Goal: Transaction & Acquisition: Book appointment/travel/reservation

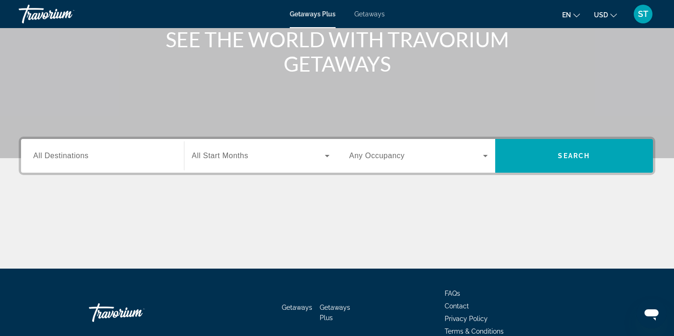
scroll to position [123, 0]
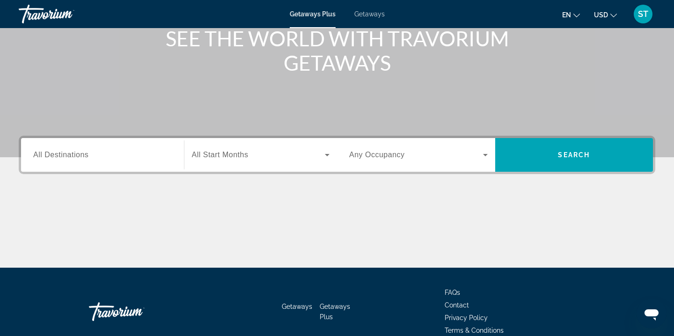
click at [117, 151] on input "Destination All Destinations" at bounding box center [102, 155] width 138 height 11
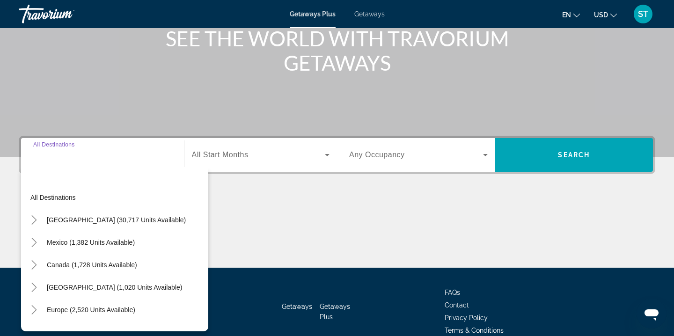
scroll to position [170, 0]
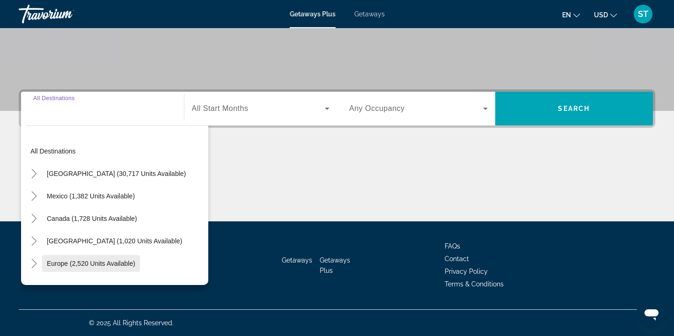
click at [63, 266] on span "Europe (2,520 units available)" at bounding box center [91, 263] width 88 height 7
type input "**********"
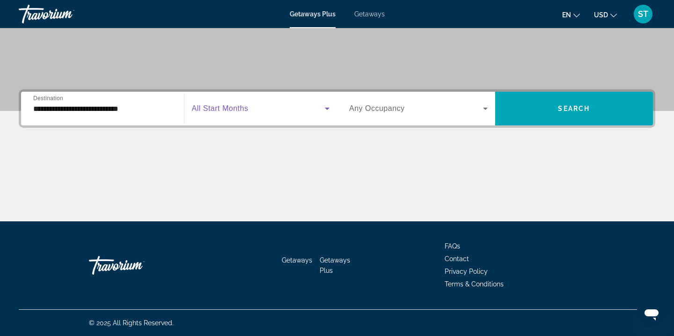
click at [328, 110] on icon "Search widget" at bounding box center [326, 108] width 11 height 11
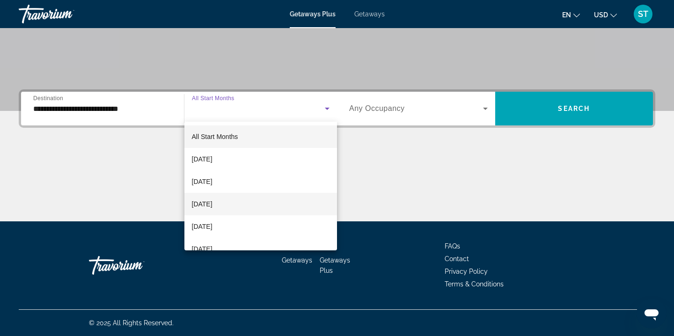
click at [212, 203] on span "[DATE]" at bounding box center [202, 203] width 21 height 11
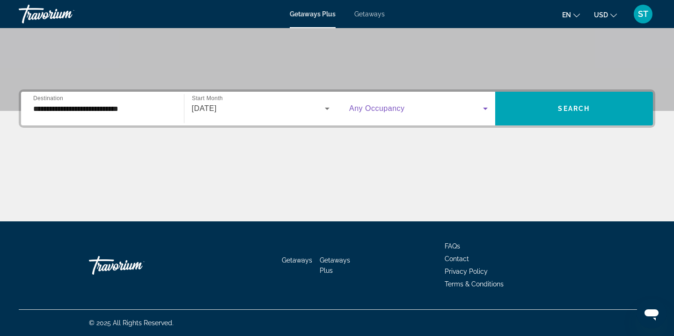
click at [483, 109] on icon "Search widget" at bounding box center [484, 108] width 11 height 11
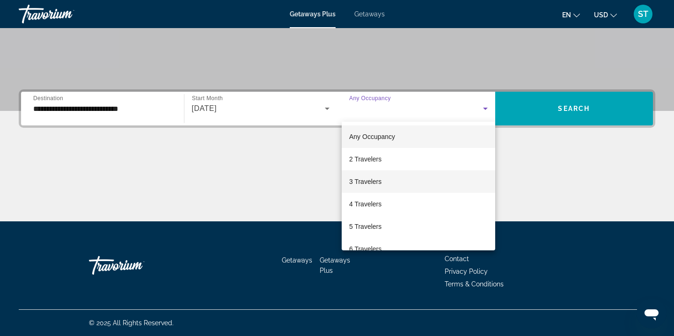
click at [367, 178] on span "3 Travelers" at bounding box center [365, 181] width 32 height 11
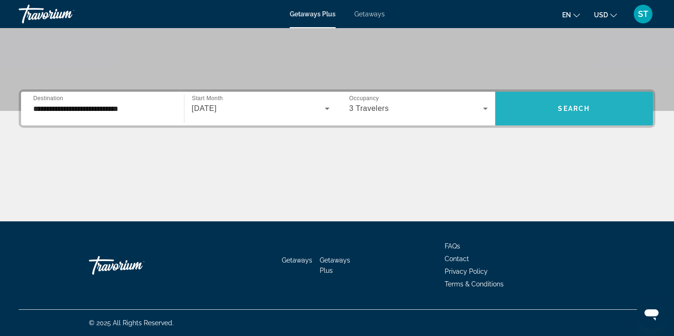
click at [566, 109] on span "Search" at bounding box center [574, 108] width 32 height 7
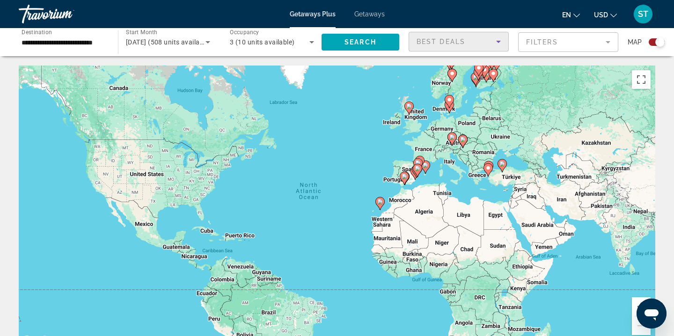
click at [497, 41] on icon "Sort by" at bounding box center [498, 42] width 5 height 2
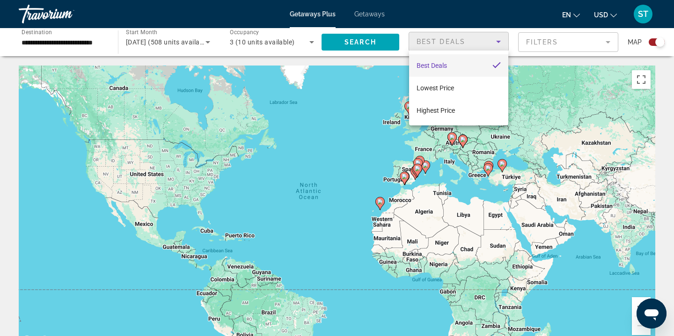
click at [608, 42] on div at bounding box center [337, 168] width 674 height 336
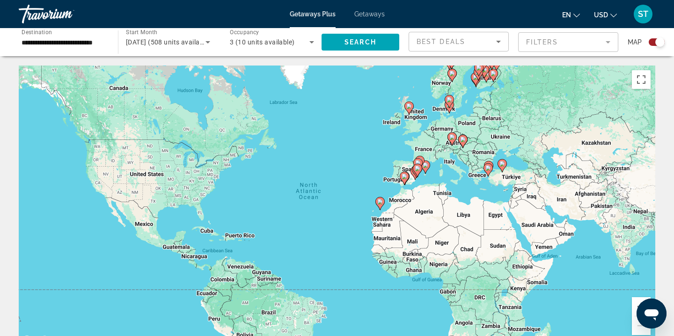
click at [608, 42] on mat-form-field "Filters" at bounding box center [568, 42] width 100 height 20
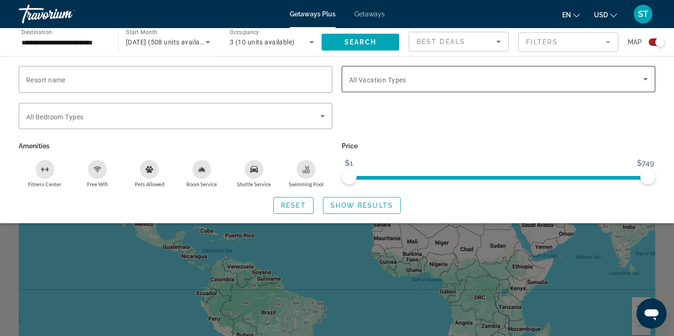
click at [645, 80] on icon "Search widget" at bounding box center [645, 79] width 5 height 2
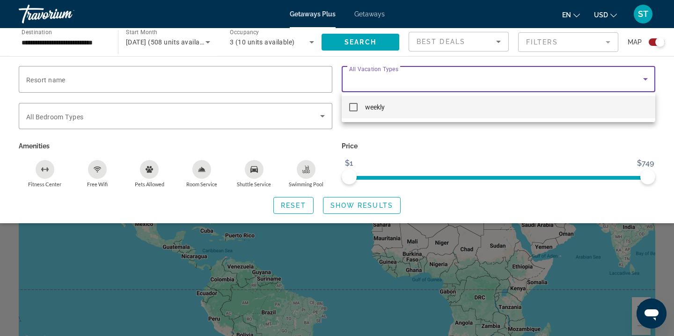
click at [326, 116] on div at bounding box center [337, 168] width 674 height 336
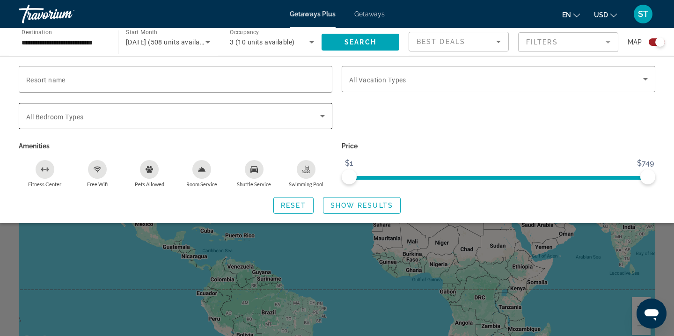
click at [323, 116] on icon "Search widget" at bounding box center [322, 116] width 5 height 2
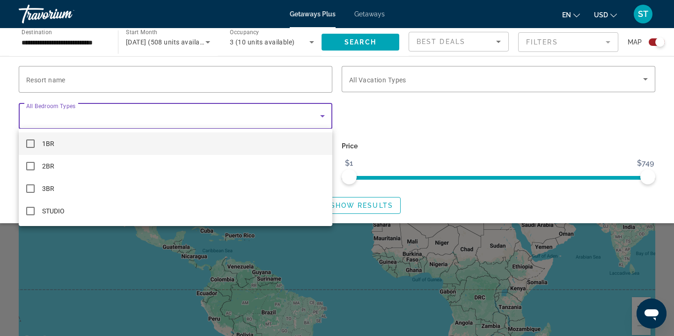
click at [323, 81] on div at bounding box center [337, 168] width 674 height 336
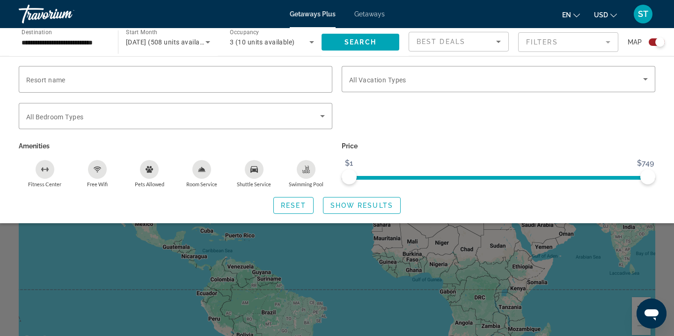
click at [367, 15] on span "Getaways" at bounding box center [369, 13] width 30 height 7
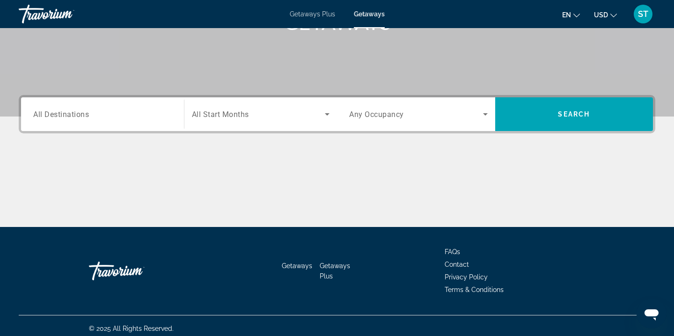
scroll to position [167, 0]
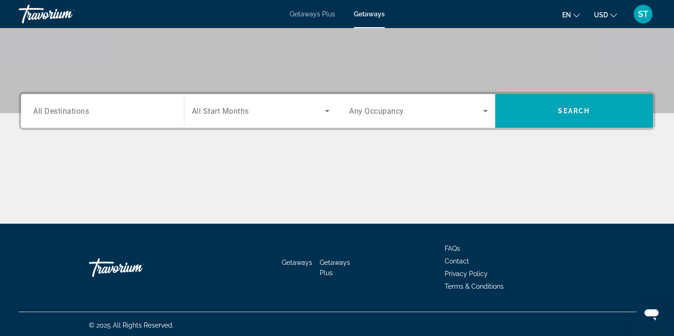
click at [61, 117] on div "Search widget" at bounding box center [102, 111] width 138 height 27
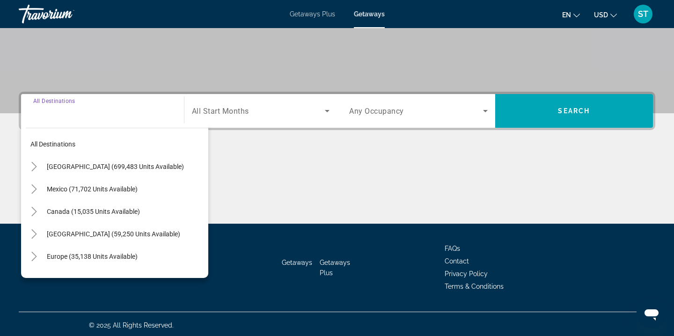
scroll to position [170, 0]
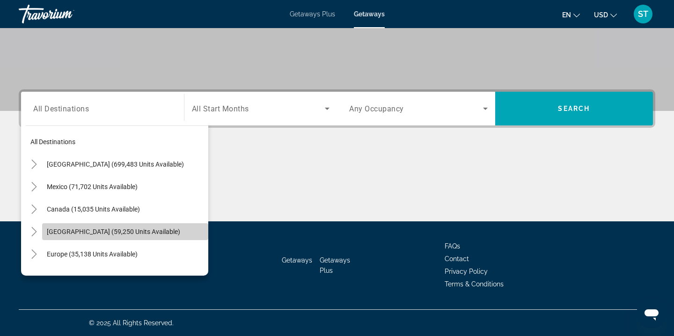
click at [63, 228] on span "[GEOGRAPHIC_DATA] (59,250 units available)" at bounding box center [113, 231] width 133 height 7
type input "**********"
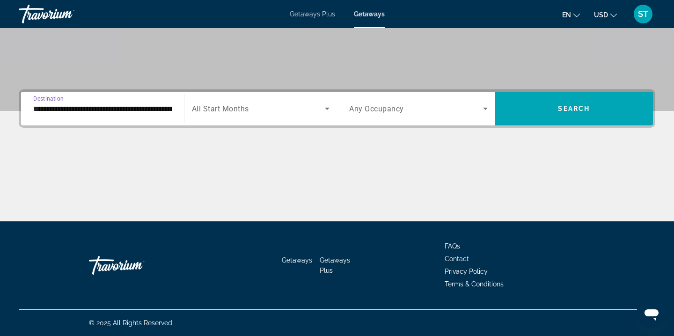
click at [483, 109] on icon "Search widget" at bounding box center [484, 108] width 11 height 11
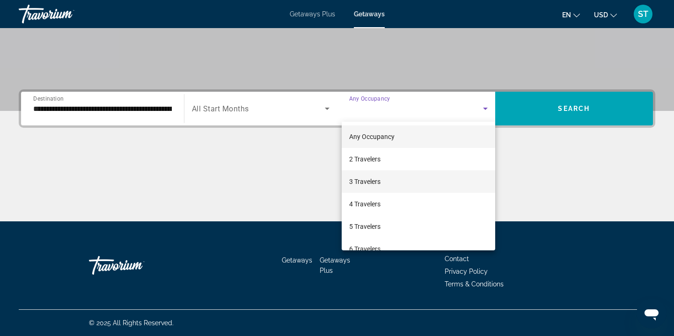
click at [376, 185] on span "3 Travelers" at bounding box center [364, 181] width 31 height 11
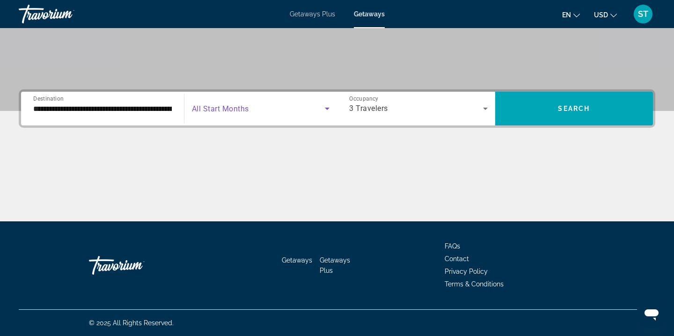
click at [327, 109] on icon "Search widget" at bounding box center [327, 109] width 5 height 2
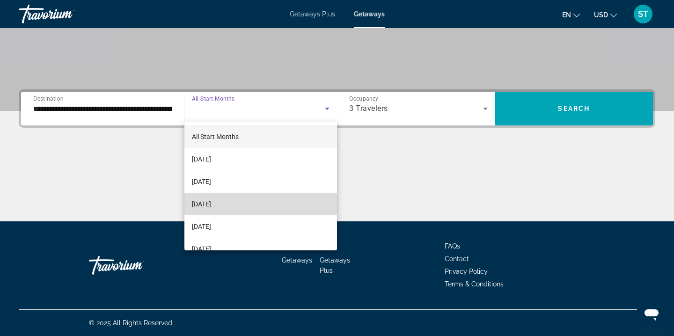
click at [211, 205] on span "[DATE]" at bounding box center [201, 203] width 19 height 11
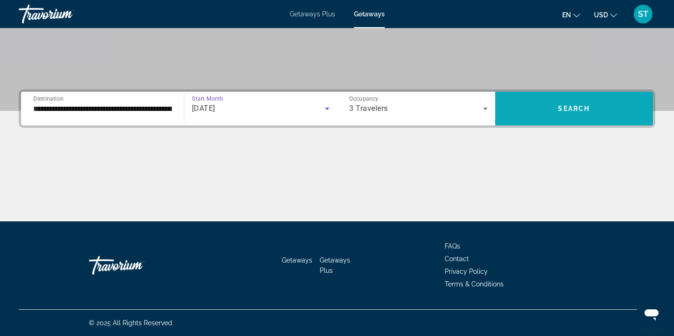
click at [560, 106] on span "Search" at bounding box center [574, 108] width 32 height 7
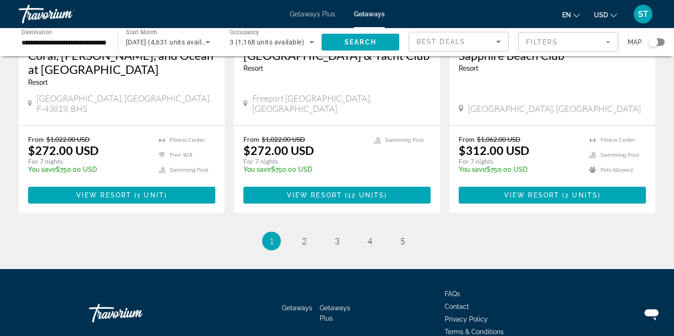
scroll to position [1192, 0]
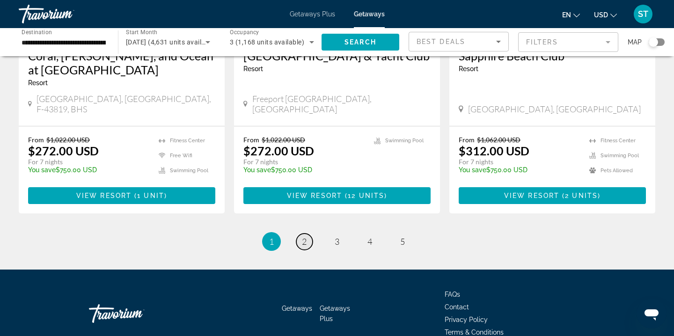
click at [302, 236] on span "2" at bounding box center [304, 241] width 5 height 10
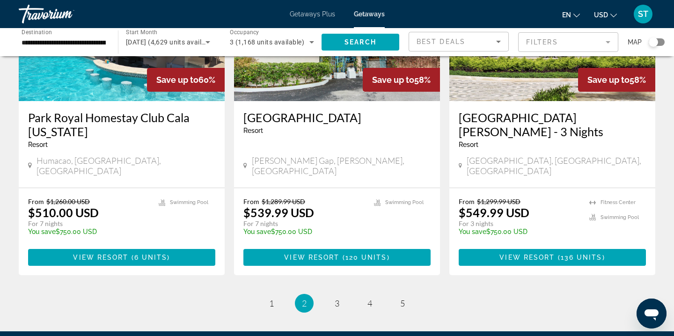
scroll to position [1170, 0]
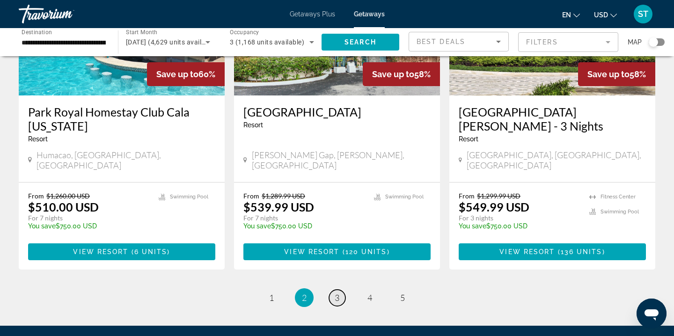
click at [339, 292] on span "3" at bounding box center [336, 297] width 5 height 10
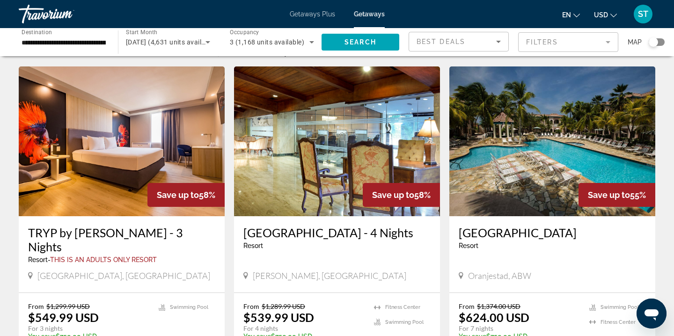
scroll to position [65, 0]
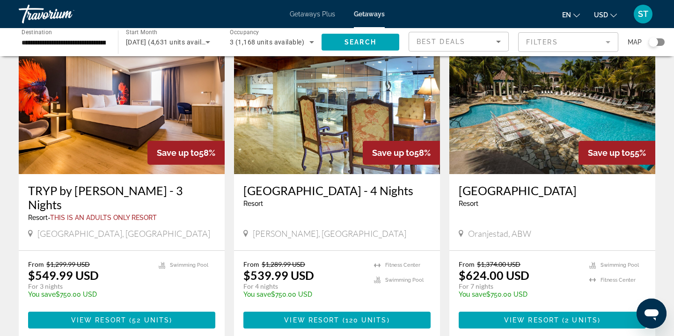
click at [375, 15] on span "Getaways" at bounding box center [369, 13] width 31 height 7
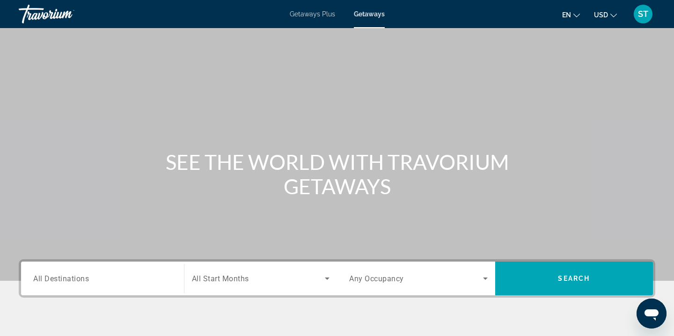
click at [309, 16] on span "Getaways Plus" at bounding box center [312, 13] width 45 height 7
click at [99, 276] on input "Destination All Destinations" at bounding box center [102, 278] width 138 height 11
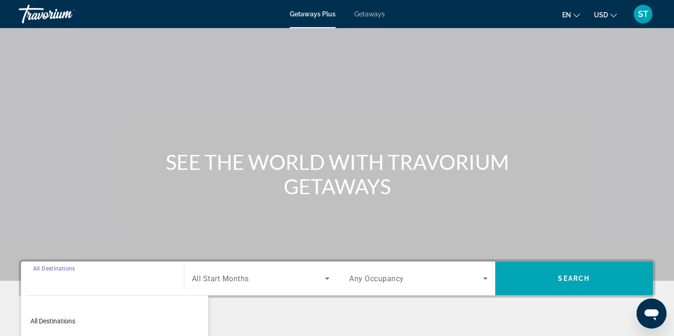
scroll to position [170, 0]
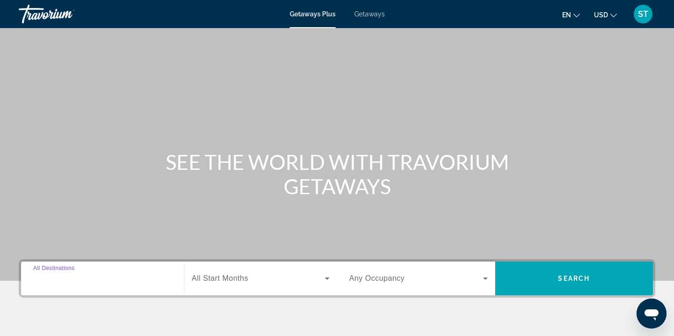
click at [100, 278] on input "Destination All Destinations" at bounding box center [102, 278] width 138 height 11
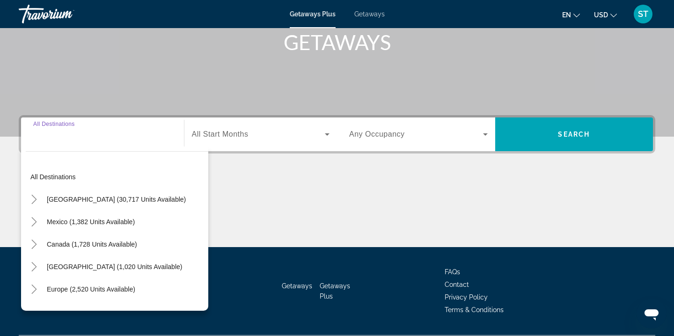
scroll to position [170, 0]
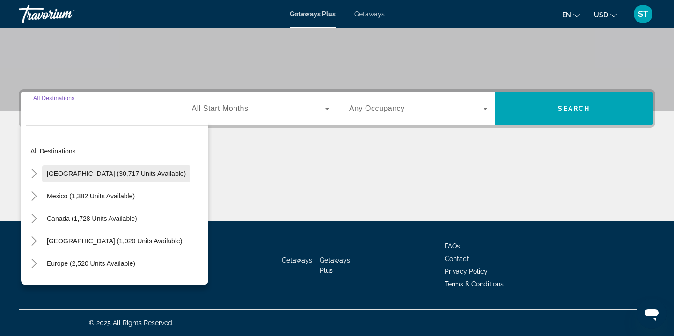
click at [146, 175] on span "[GEOGRAPHIC_DATA] (30,717 units available)" at bounding box center [116, 173] width 139 height 7
type input "**********"
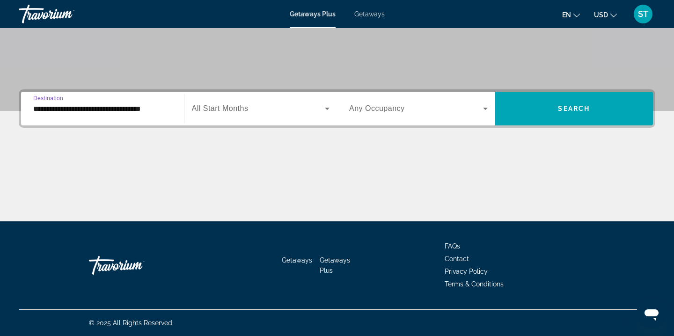
click at [323, 107] on icon "Search widget" at bounding box center [326, 108] width 11 height 11
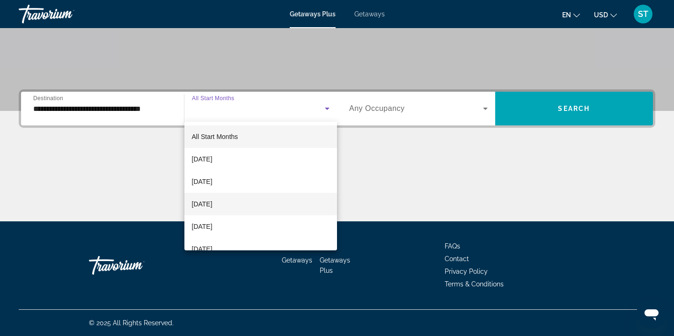
click at [212, 200] on span "[DATE]" at bounding box center [202, 203] width 21 height 11
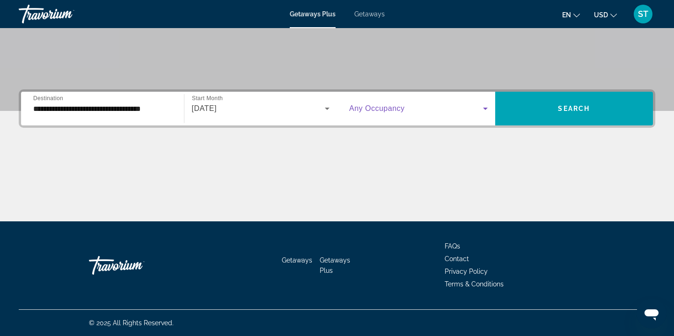
click at [484, 107] on icon "Search widget" at bounding box center [484, 108] width 11 height 11
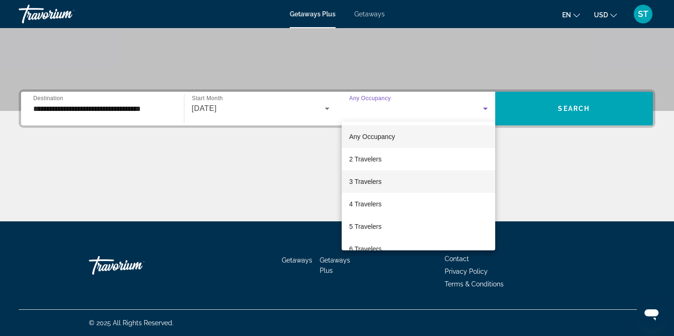
click at [380, 181] on span "3 Travelers" at bounding box center [365, 181] width 32 height 11
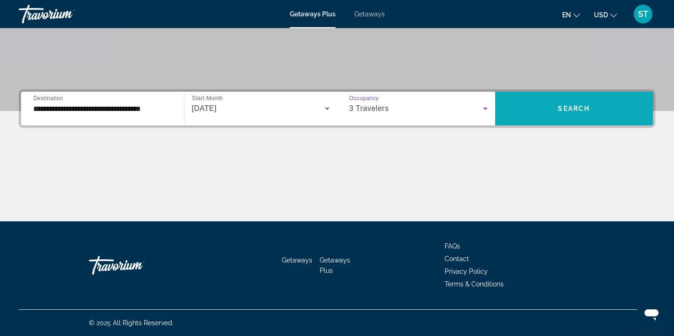
click at [566, 111] on span "Search" at bounding box center [574, 108] width 32 height 7
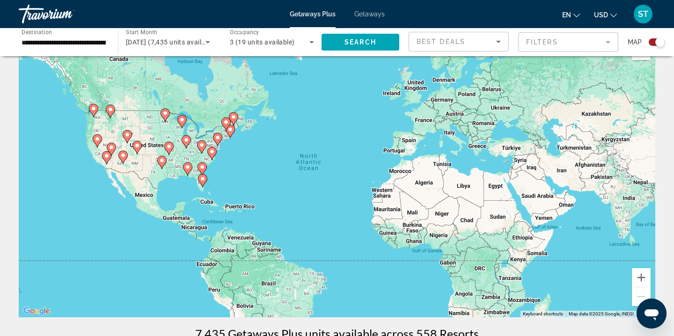
scroll to position [32, 0]
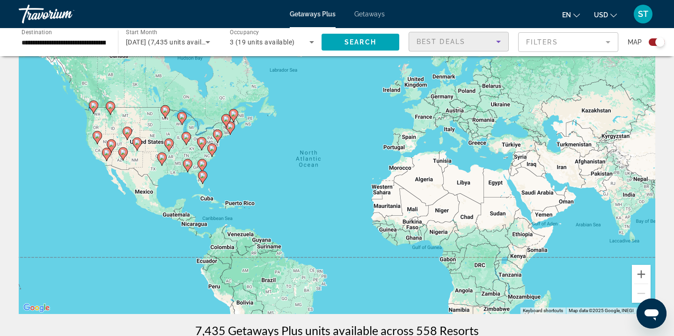
click at [496, 43] on icon "Sort by" at bounding box center [498, 41] width 11 height 11
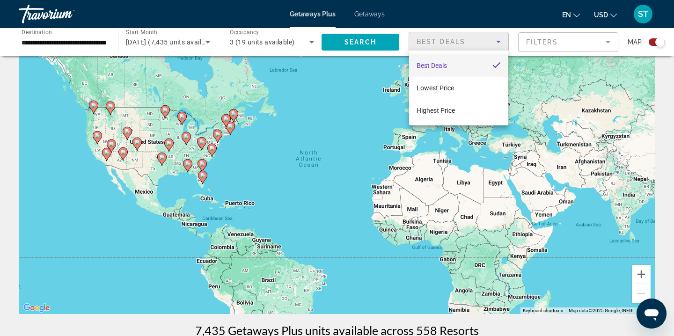
click at [496, 43] on div at bounding box center [337, 168] width 674 height 336
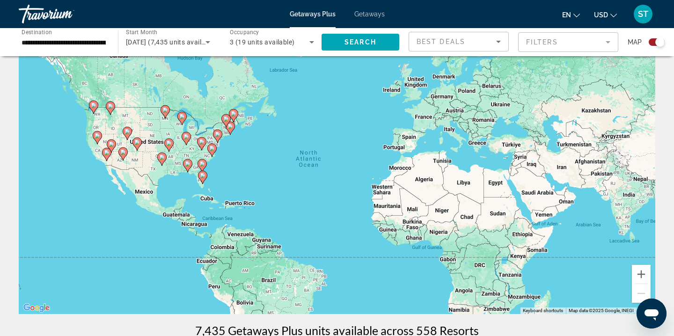
click at [607, 41] on mat-form-field "Filters" at bounding box center [568, 42] width 100 height 20
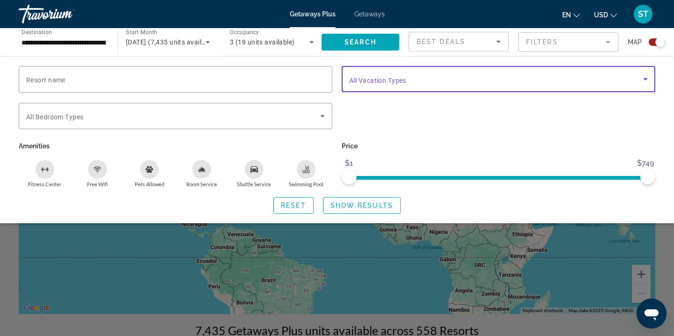
click at [642, 79] on icon "Search widget" at bounding box center [644, 78] width 11 height 11
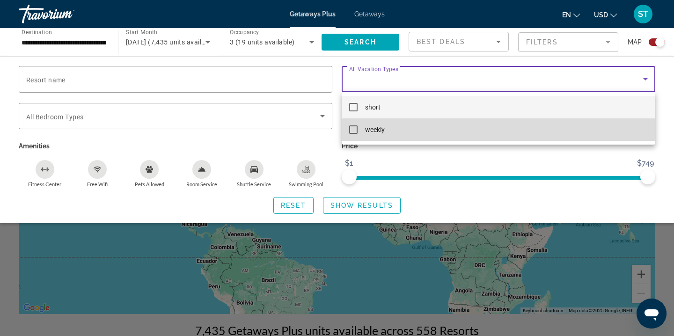
click at [350, 132] on mat-pseudo-checkbox at bounding box center [353, 129] width 8 height 8
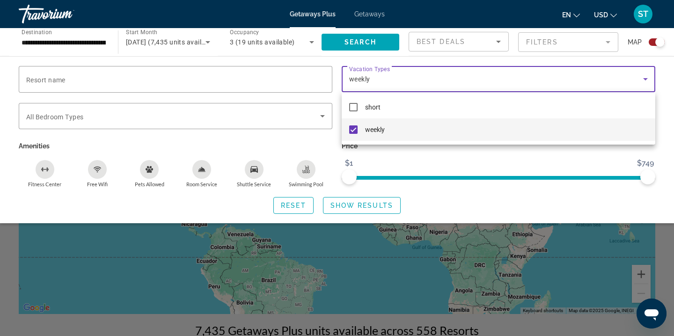
click at [324, 115] on div at bounding box center [337, 168] width 674 height 336
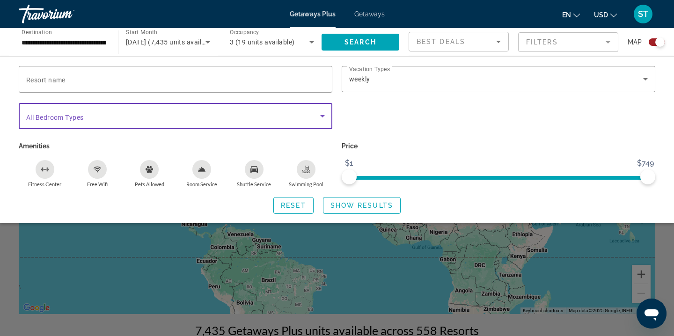
click at [322, 115] on icon "Search widget" at bounding box center [322, 116] width 5 height 2
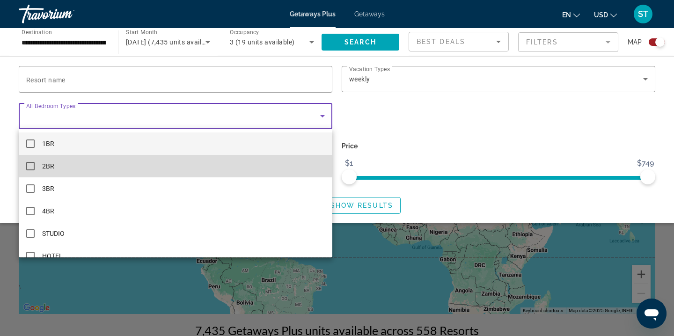
click at [48, 166] on span "2BR" at bounding box center [48, 165] width 12 height 11
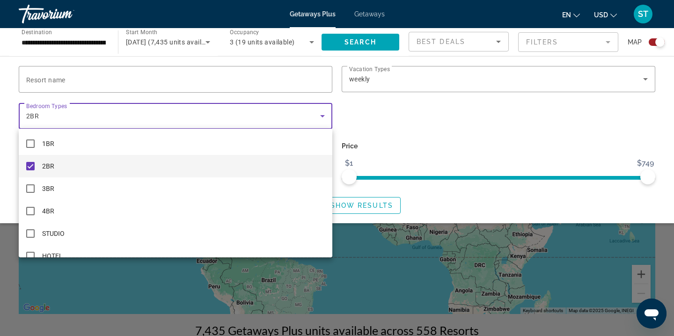
click at [407, 255] on div at bounding box center [337, 168] width 674 height 336
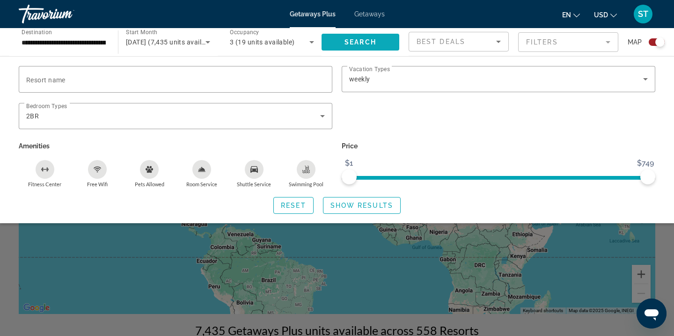
click at [363, 44] on span "Search" at bounding box center [360, 41] width 32 height 7
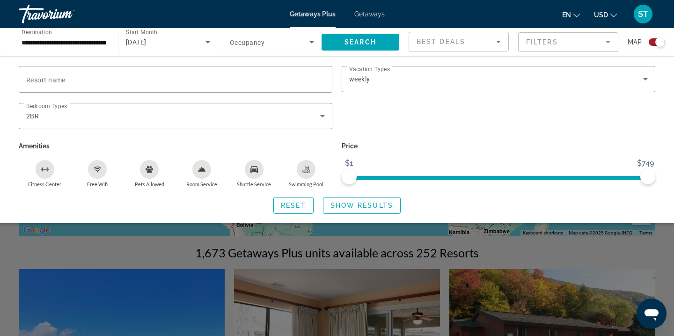
scroll to position [114, 0]
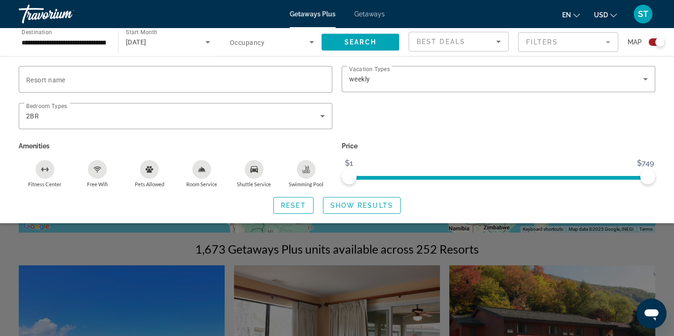
click at [636, 257] on div "Search widget" at bounding box center [337, 238] width 674 height 196
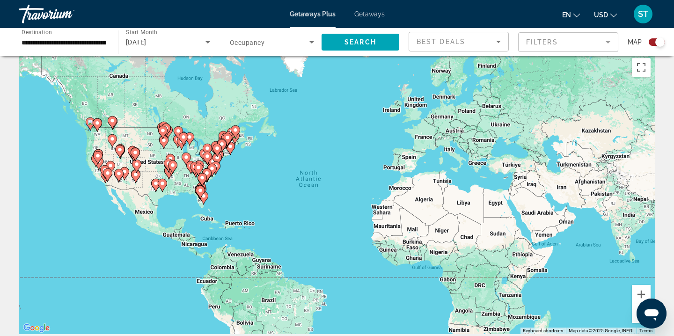
scroll to position [2, 0]
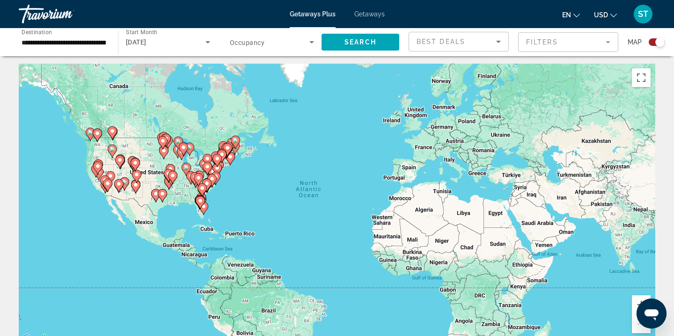
click at [497, 41] on icon "Sort by" at bounding box center [498, 42] width 5 height 2
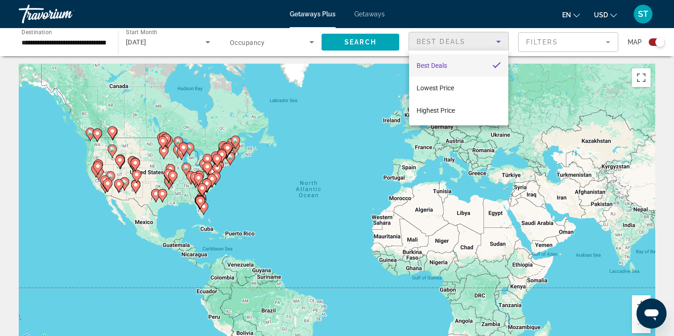
click at [607, 40] on div at bounding box center [337, 168] width 674 height 336
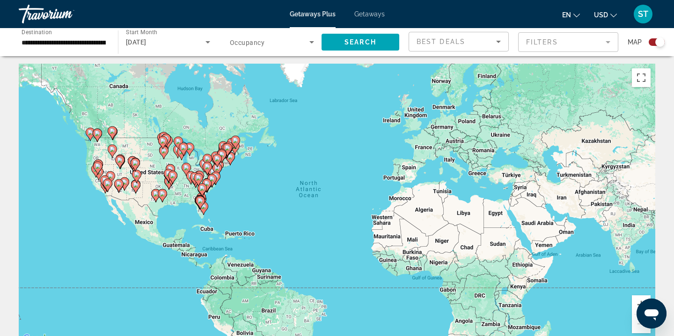
click at [607, 40] on mat-form-field "Filters" at bounding box center [568, 42] width 100 height 20
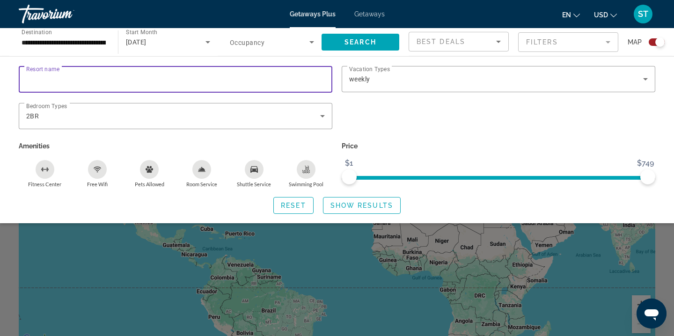
click at [320, 79] on input "Resort name" at bounding box center [175, 79] width 298 height 11
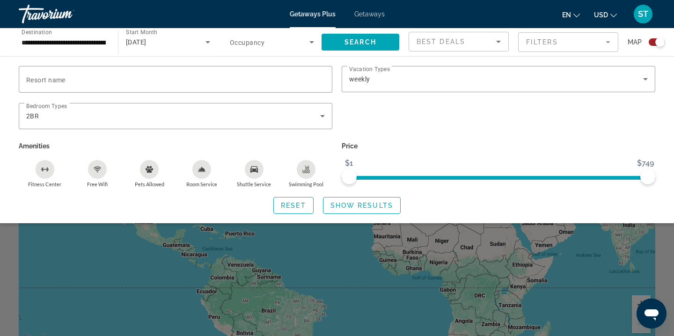
click at [204, 132] on div "Search widget" at bounding box center [175, 134] width 313 height 10
click at [309, 44] on icon "Search widget" at bounding box center [311, 41] width 11 height 11
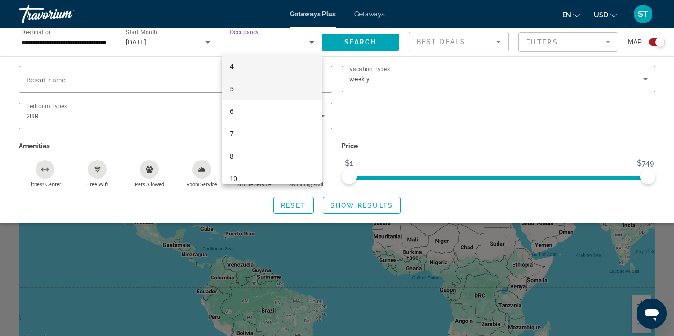
scroll to position [4, 0]
click at [269, 69] on span "Any Occupancy" at bounding box center [252, 66] width 45 height 7
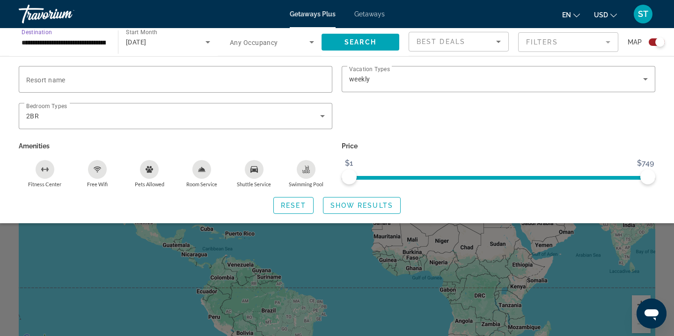
click at [100, 42] on input "**********" at bounding box center [64, 42] width 84 height 11
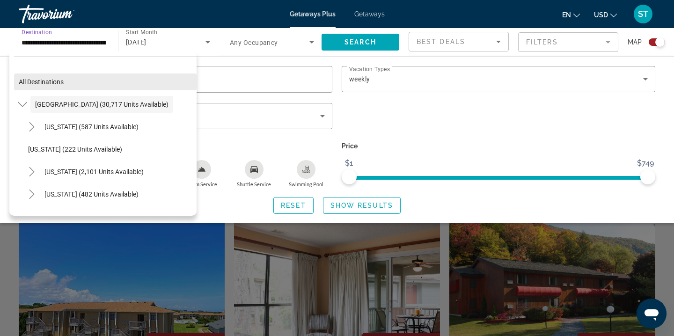
scroll to position [170, 0]
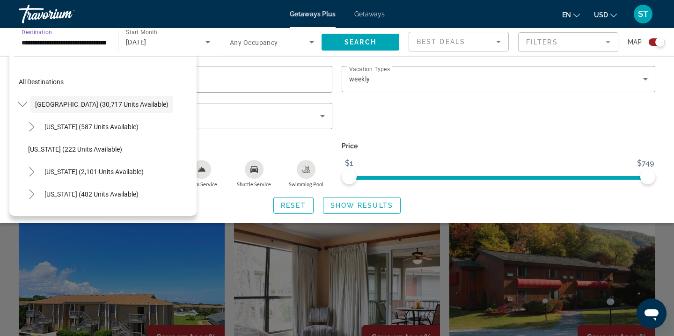
click at [135, 63] on div "All destinations United States (30,717 units available) Arizona (587 units avai…" at bounding box center [102, 133] width 187 height 164
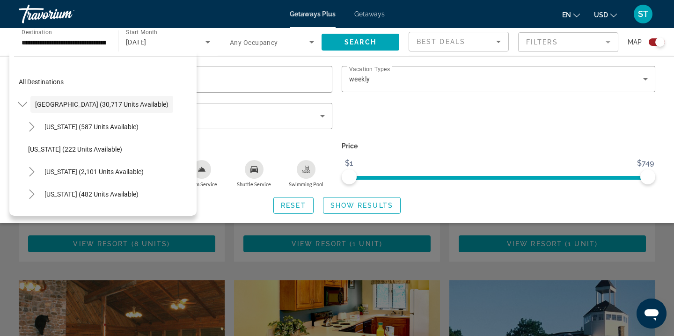
scroll to position [429, 0]
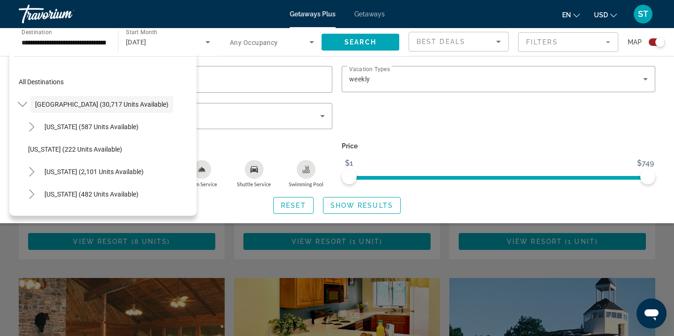
click at [666, 239] on div "Search widget" at bounding box center [337, 238] width 674 height 196
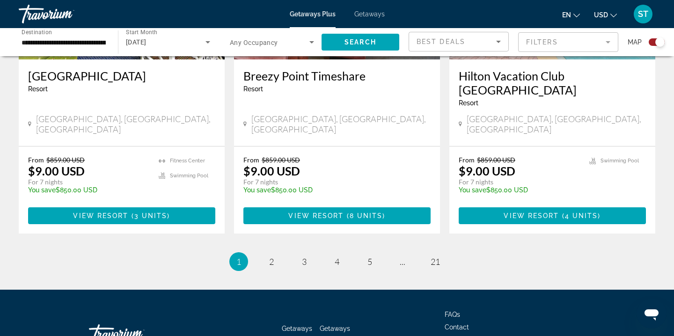
scroll to position [1496, 0]
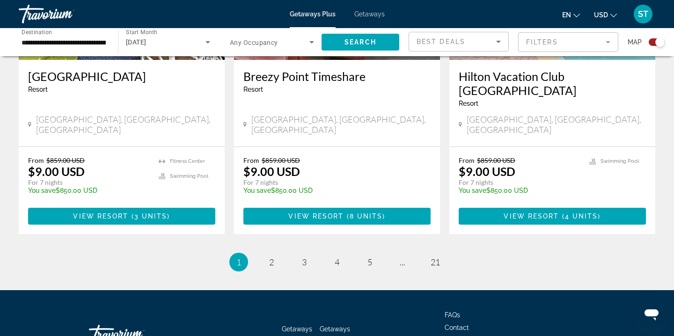
click at [337, 257] on span "4" at bounding box center [336, 262] width 5 height 10
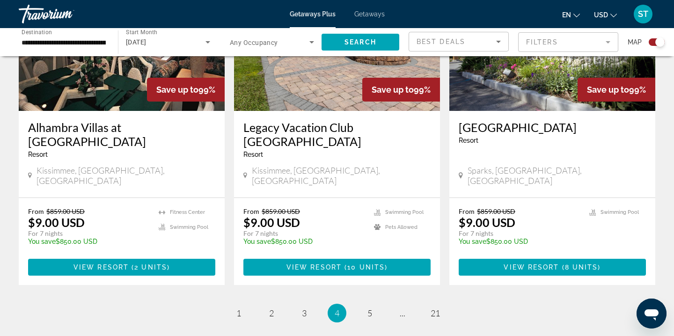
scroll to position [1445, 0]
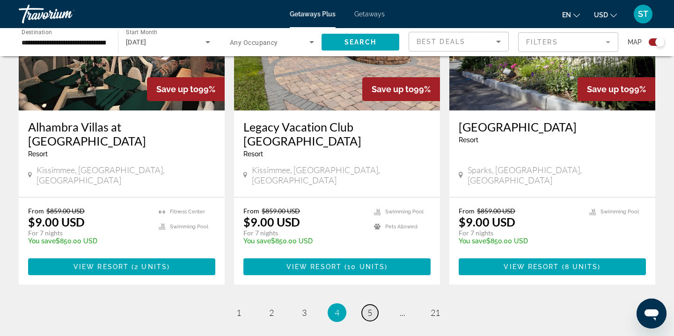
click at [365, 305] on link "page 5" at bounding box center [370, 313] width 16 height 16
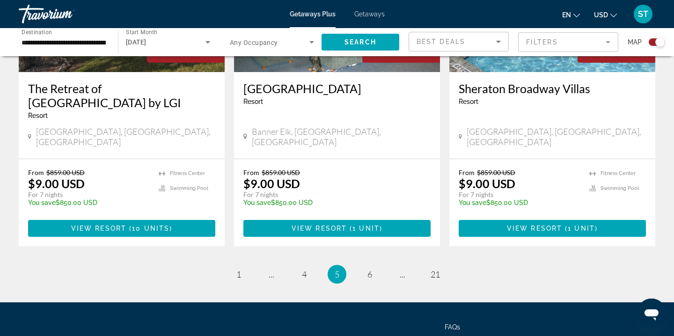
scroll to position [1496, 0]
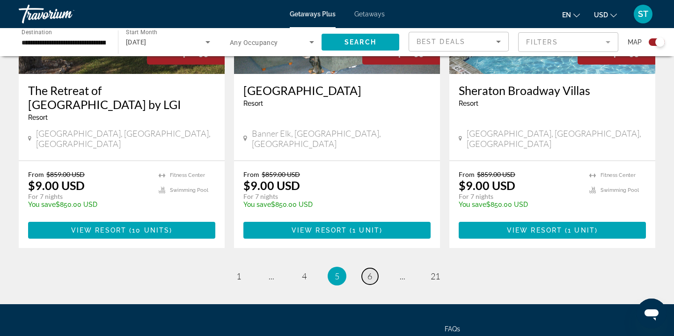
click at [370, 271] on span "6" at bounding box center [369, 276] width 5 height 10
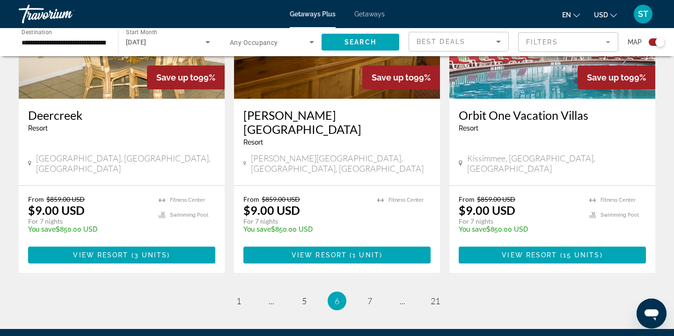
scroll to position [1476, 0]
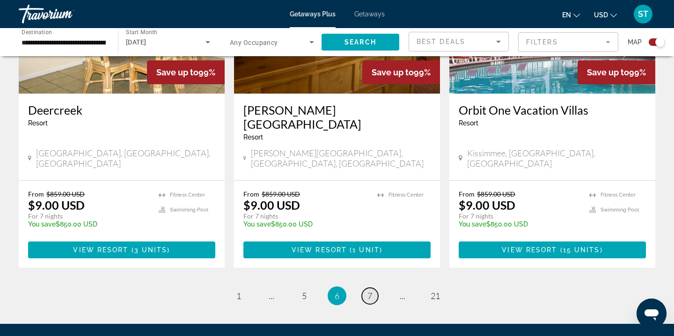
click at [368, 288] on link "page 7" at bounding box center [370, 296] width 16 height 16
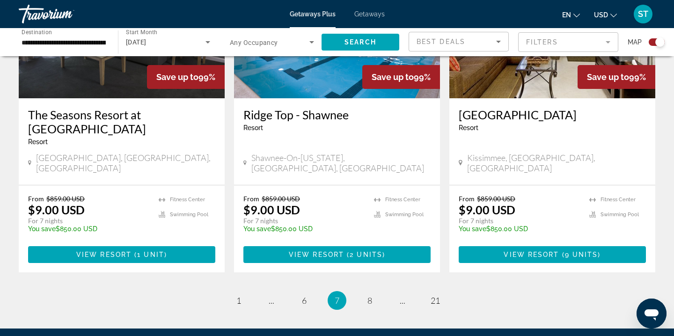
scroll to position [1446, 0]
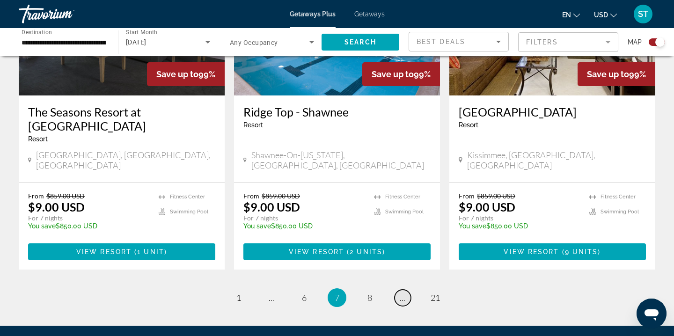
click at [405, 290] on link "page ..." at bounding box center [402, 298] width 16 height 16
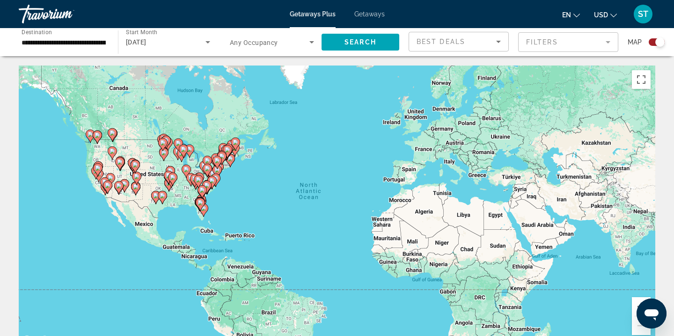
click at [95, 185] on div "To activate drag with keyboard, press Alt + Enter. Once in keyboard drag state,…" at bounding box center [337, 205] width 636 height 281
click at [102, 189] on gmp-advanced-marker "Main content" at bounding box center [104, 184] width 9 height 14
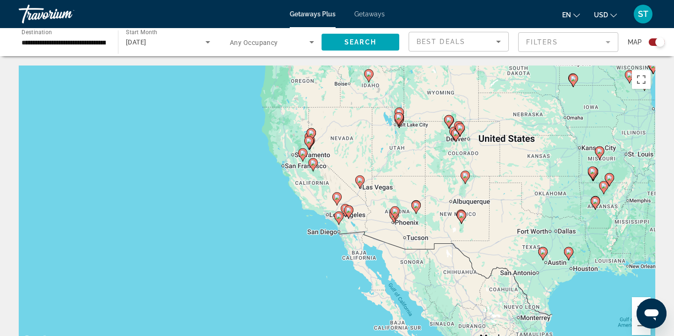
click at [338, 218] on image "Main content" at bounding box center [339, 216] width 6 height 6
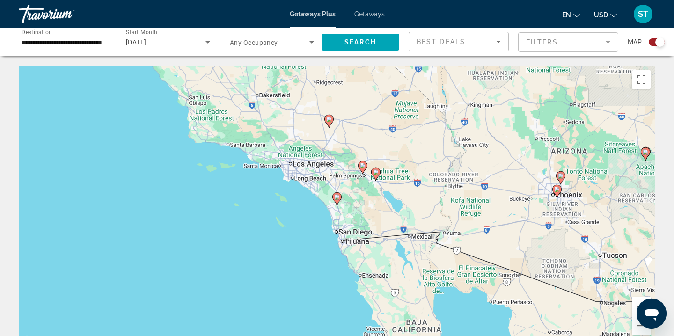
click at [337, 197] on image "Main content" at bounding box center [337, 197] width 6 height 6
type input "**********"
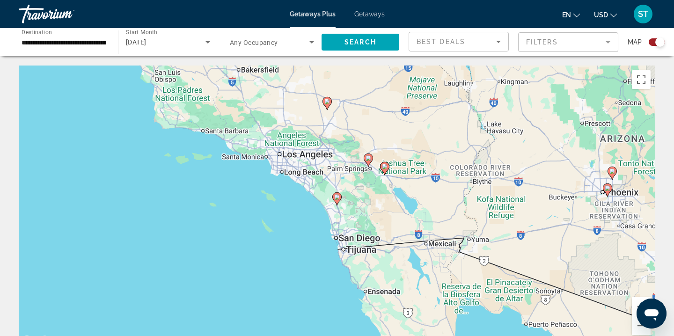
click at [337, 197] on image "Main content" at bounding box center [337, 197] width 6 height 6
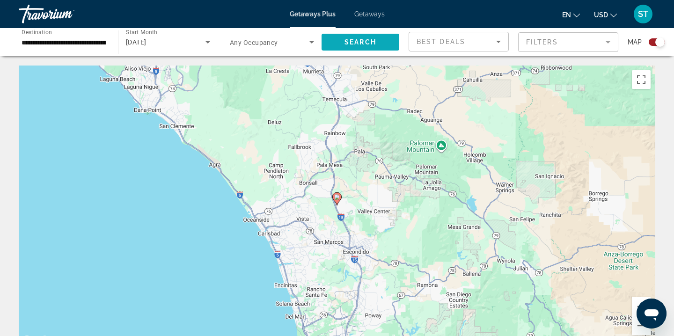
click at [371, 42] on span "Search" at bounding box center [360, 41] width 32 height 7
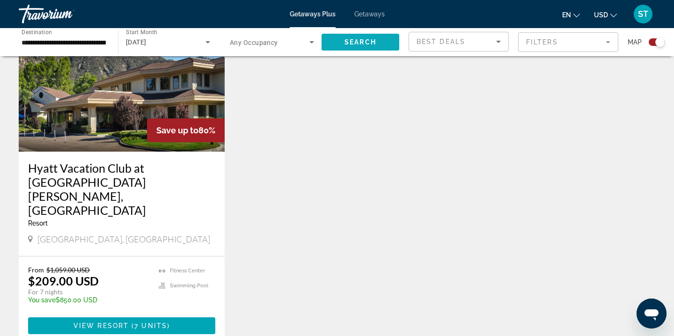
scroll to position [377, 0]
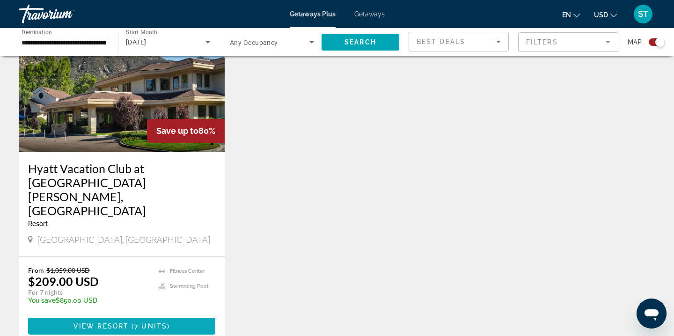
click at [116, 315] on span "Main content" at bounding box center [121, 326] width 187 height 22
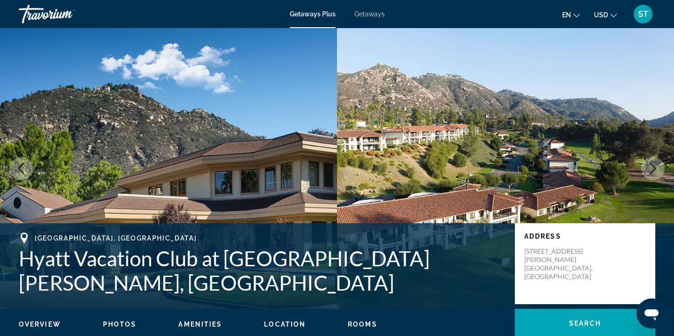
click at [372, 13] on span "Getaways" at bounding box center [369, 13] width 30 height 7
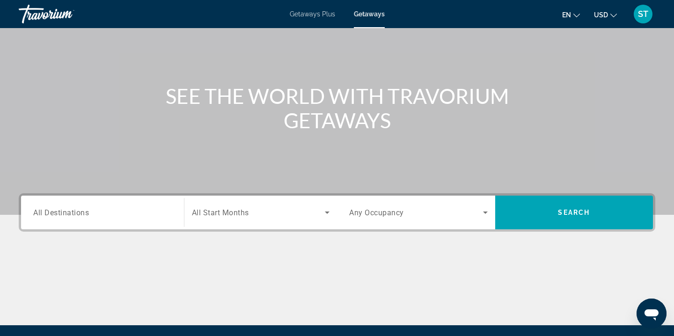
scroll to position [65, 0]
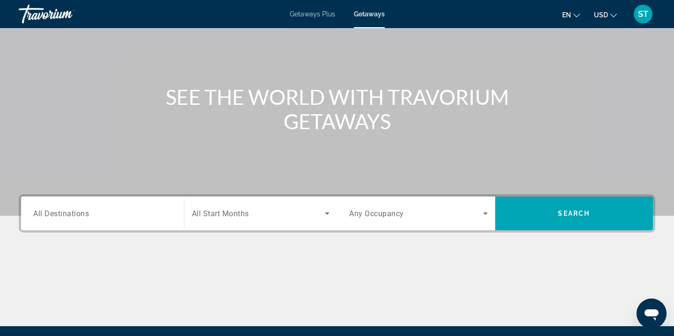
click at [125, 219] on div "Search widget" at bounding box center [102, 213] width 138 height 27
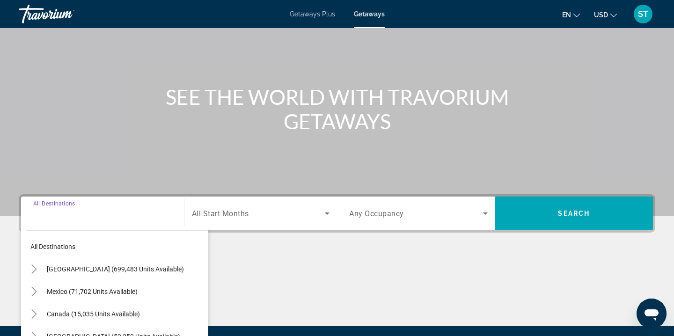
scroll to position [170, 0]
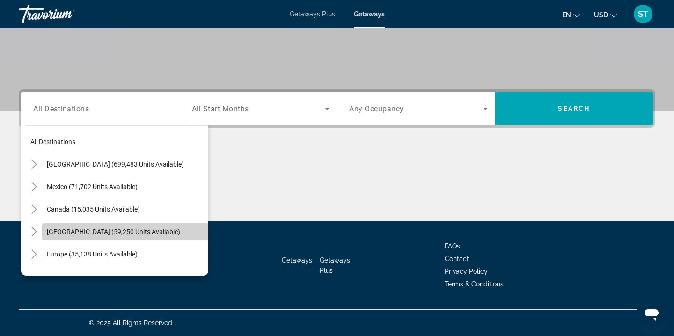
click at [114, 229] on span "[GEOGRAPHIC_DATA] (59,250 units available)" at bounding box center [113, 231] width 133 height 7
type input "**********"
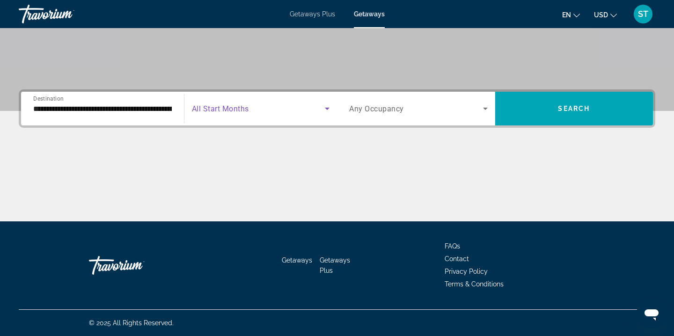
click at [324, 111] on icon "Search widget" at bounding box center [326, 108] width 11 height 11
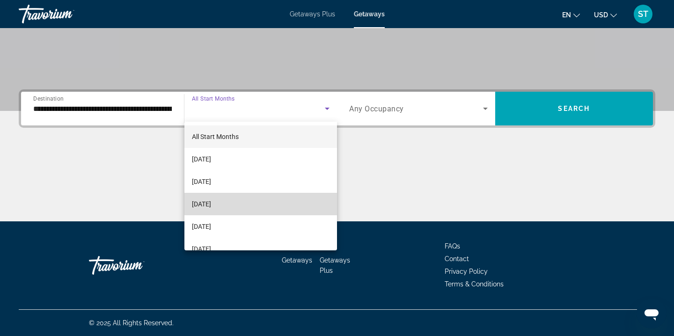
click at [211, 201] on span "[DATE]" at bounding box center [201, 203] width 19 height 11
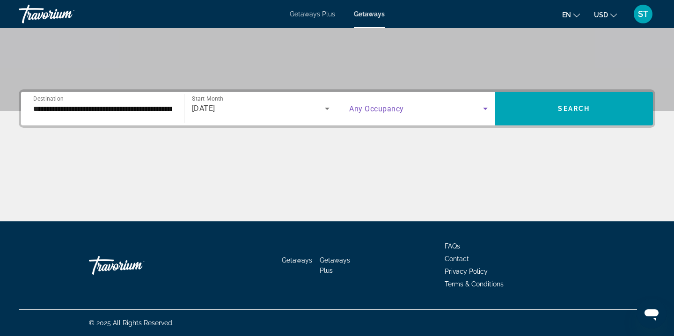
click at [486, 109] on icon "Search widget" at bounding box center [485, 109] width 5 height 2
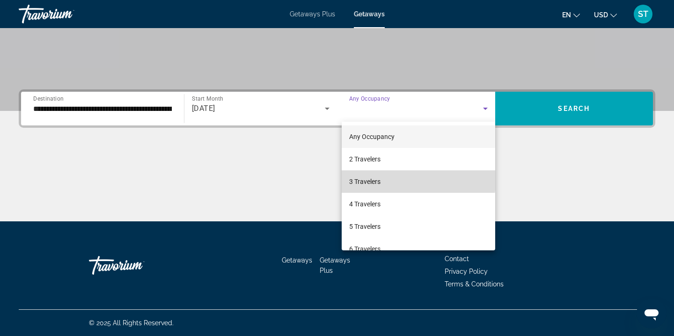
click at [374, 179] on span "3 Travelers" at bounding box center [364, 181] width 31 height 11
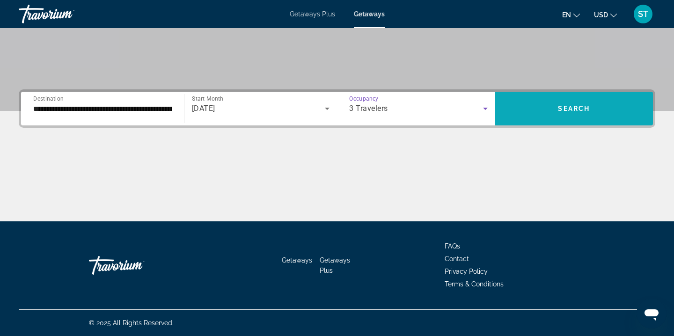
click at [552, 111] on span "Search widget" at bounding box center [574, 108] width 158 height 22
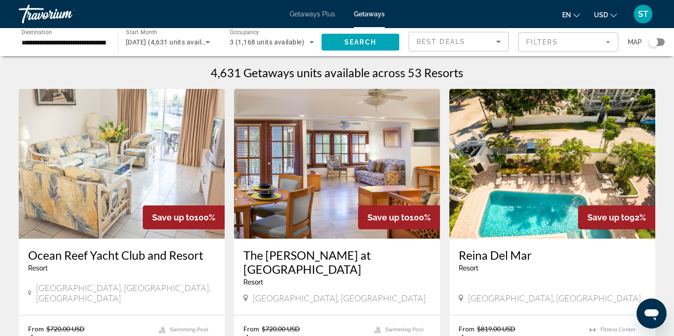
click at [568, 69] on div "4,631 Getaways units available across 53 Resorts" at bounding box center [337, 72] width 636 height 14
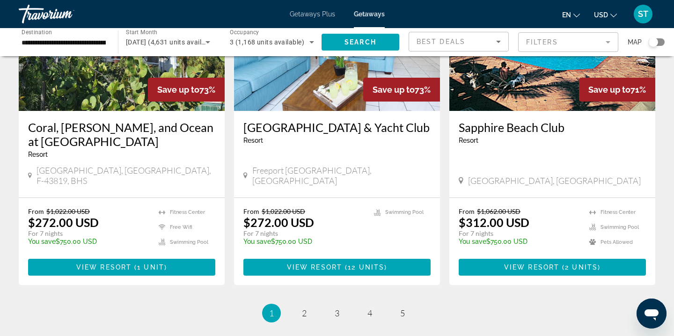
scroll to position [1132, 0]
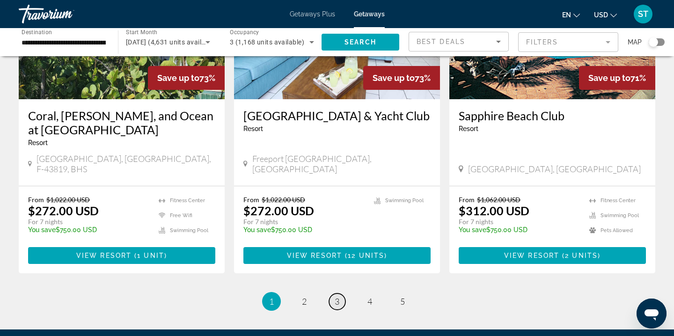
click at [335, 296] on span "3" at bounding box center [336, 301] width 5 height 10
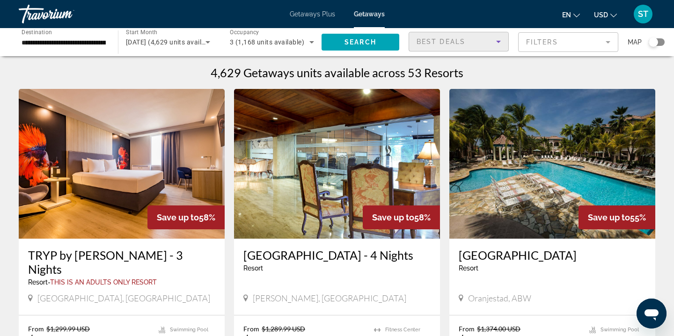
click at [500, 41] on icon "Sort by" at bounding box center [498, 41] width 11 height 11
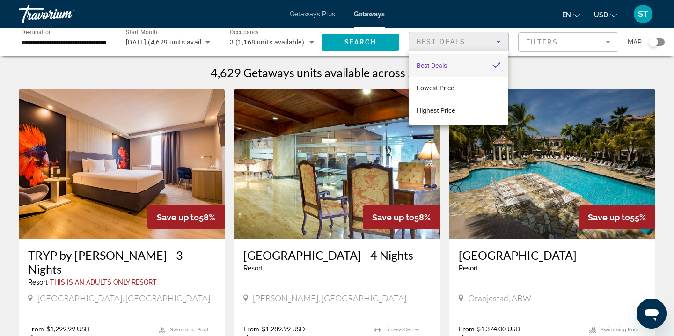
click at [500, 41] on div at bounding box center [337, 168] width 674 height 336
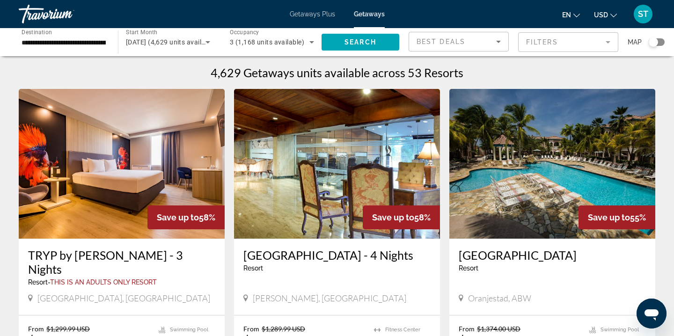
click at [583, 40] on mat-form-field "Filters" at bounding box center [568, 42] width 100 height 20
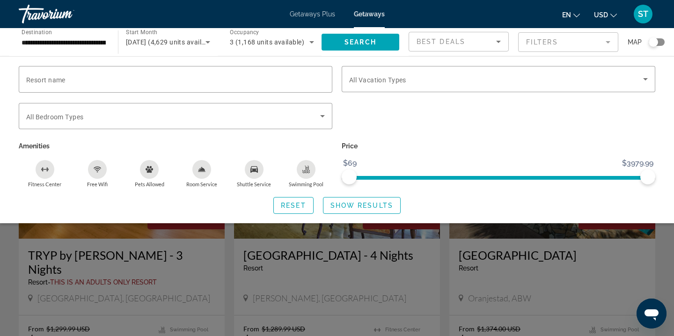
click at [308, 167] on icon "Swimming Pool" at bounding box center [307, 168] width 4 height 5
click at [44, 171] on icon "Fitness Center" at bounding box center [44, 169] width 7 height 7
click at [90, 170] on div "Free Wifi" at bounding box center [97, 169] width 19 height 19
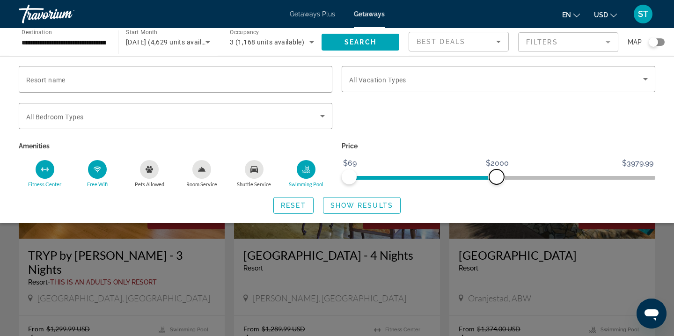
drag, startPoint x: 646, startPoint y: 173, endPoint x: 496, endPoint y: 178, distance: 149.3
click at [496, 178] on span "ngx-slider-max" at bounding box center [496, 176] width 15 height 15
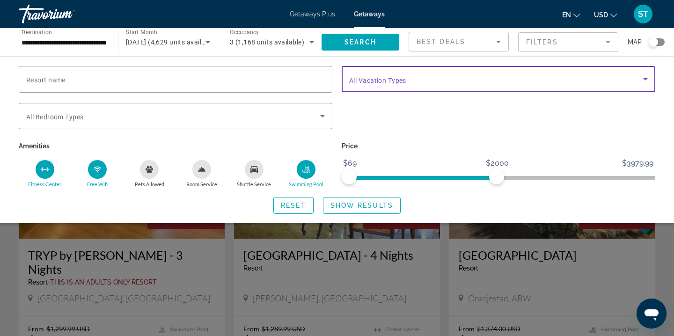
click at [646, 79] on icon "Search widget" at bounding box center [645, 79] width 5 height 2
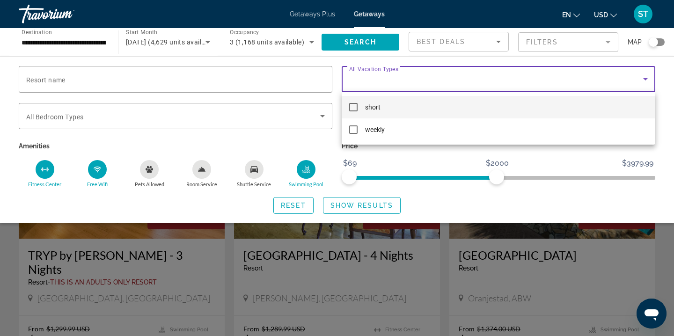
click at [353, 109] on mat-pseudo-checkbox at bounding box center [353, 107] width 8 height 8
click at [321, 116] on div at bounding box center [337, 168] width 674 height 336
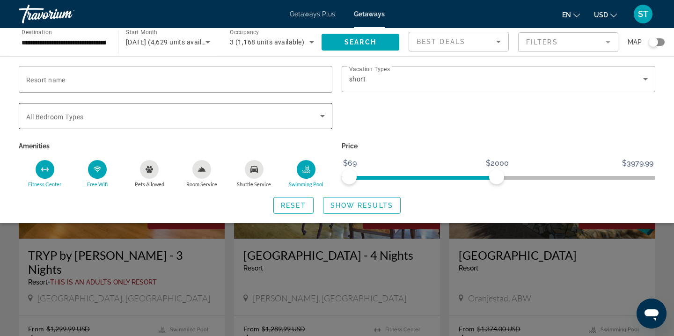
click at [316, 111] on span "Search widget" at bounding box center [173, 115] width 294 height 11
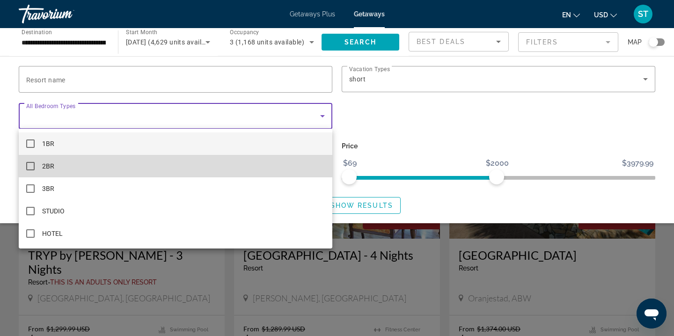
click at [156, 160] on mat-option "2BR" at bounding box center [175, 166] width 313 height 22
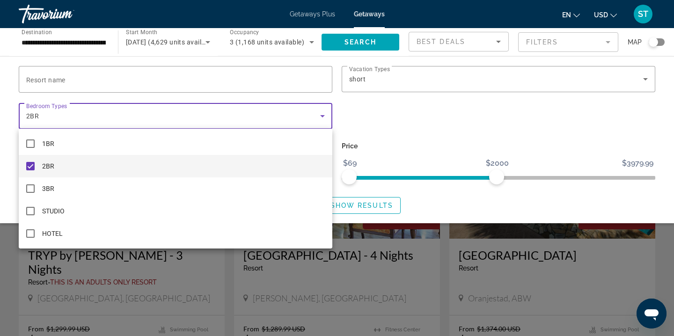
click at [357, 42] on div at bounding box center [337, 168] width 674 height 336
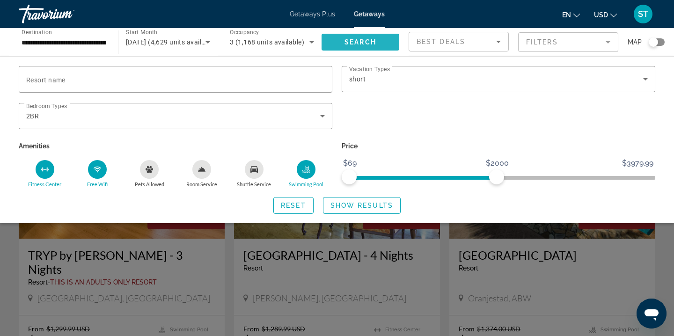
click at [370, 41] on span "Search" at bounding box center [360, 41] width 32 height 7
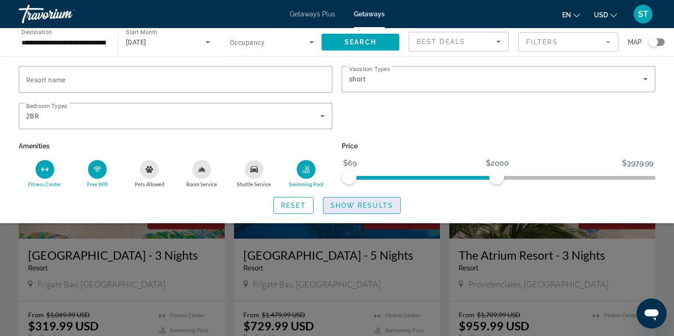
click at [372, 206] on span "Show Results" at bounding box center [361, 205] width 63 height 7
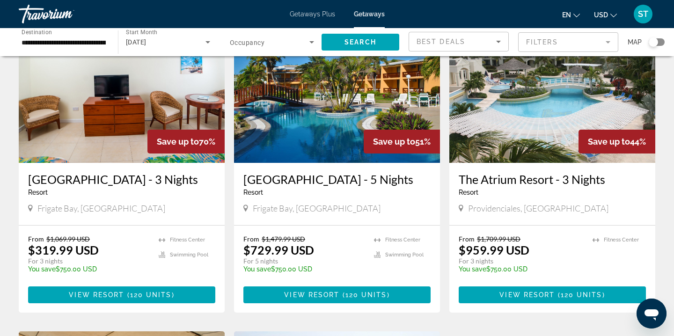
scroll to position [75, 0]
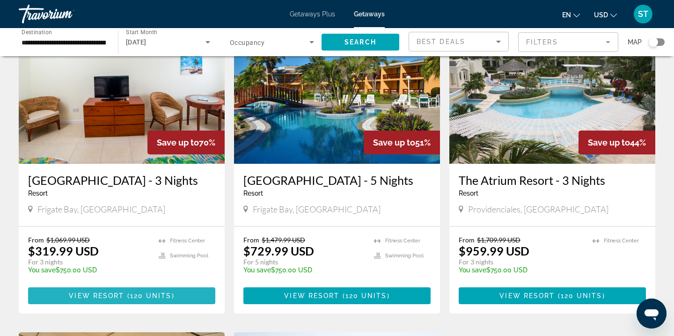
click at [103, 304] on span "Main content" at bounding box center [121, 295] width 187 height 22
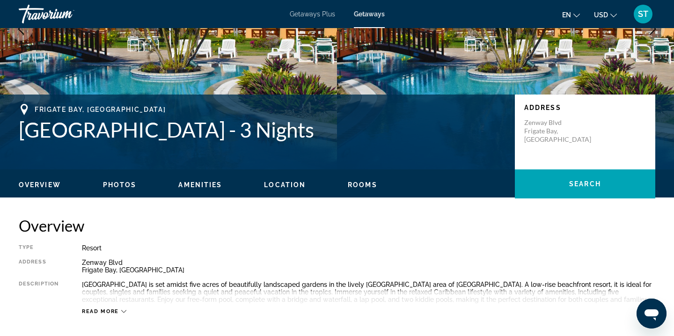
scroll to position [142, 0]
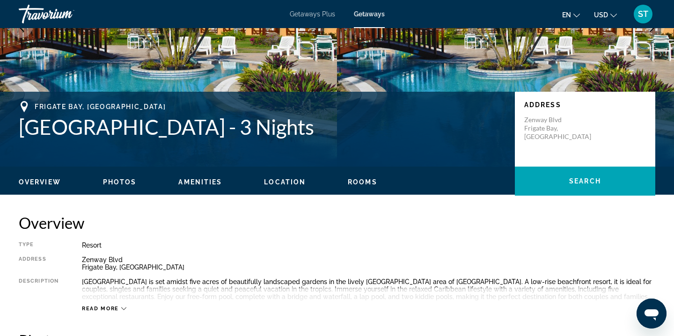
click at [126, 184] on span "Photos" at bounding box center [120, 181] width 34 height 7
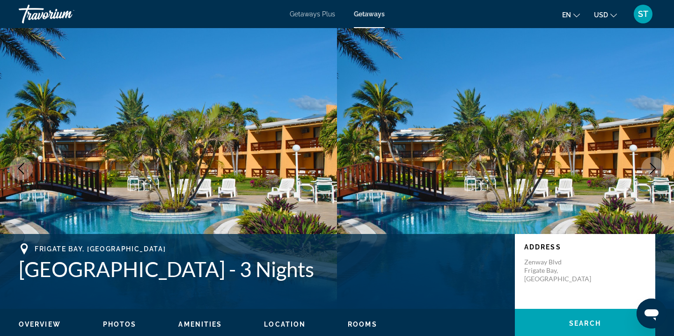
scroll to position [0, 0]
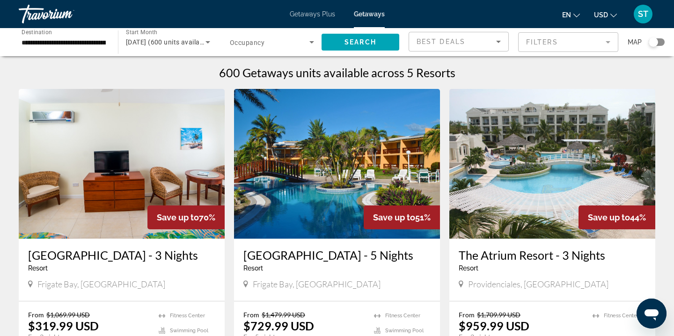
click at [600, 34] on mat-form-field "Filters" at bounding box center [568, 42] width 100 height 20
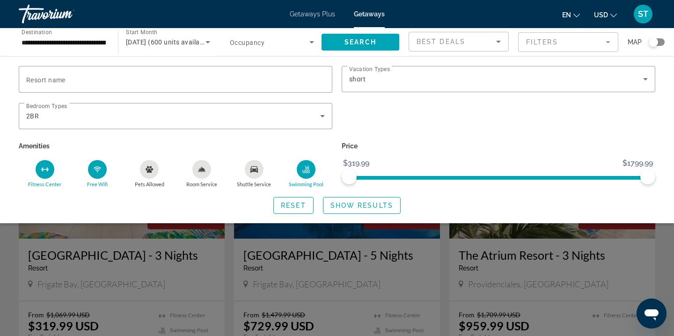
click at [309, 162] on div "Swimming Pool" at bounding box center [306, 169] width 19 height 19
click at [103, 169] on div "Free Wifi" at bounding box center [97, 169] width 19 height 19
click at [50, 171] on div "Fitness Center" at bounding box center [45, 169] width 19 height 19
click at [85, 44] on input "**********" at bounding box center [64, 42] width 84 height 11
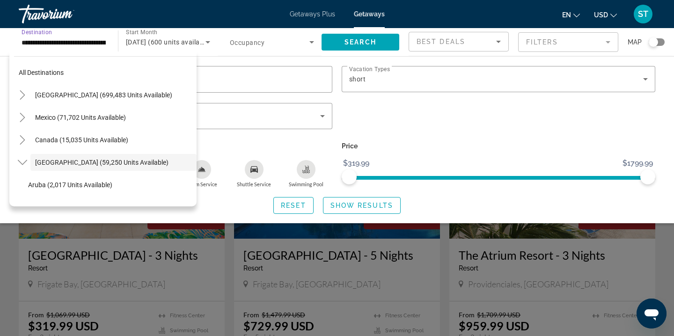
scroll to position [33, 0]
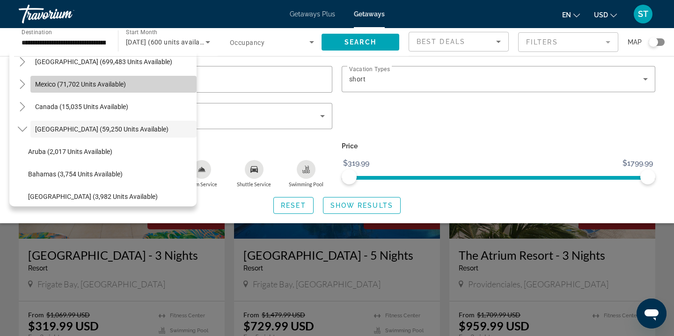
click at [85, 83] on span "Mexico (71,702 units available)" at bounding box center [80, 83] width 91 height 7
type input "**********"
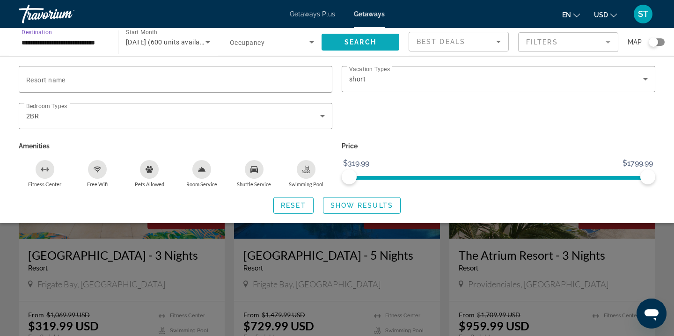
click at [344, 40] on span "Search" at bounding box center [360, 41] width 32 height 7
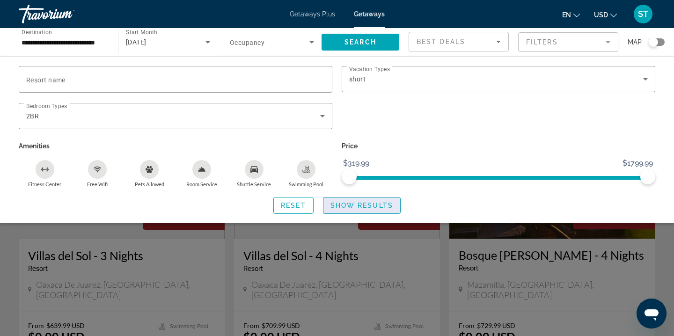
click at [370, 201] on span "Search widget" at bounding box center [361, 205] width 77 height 22
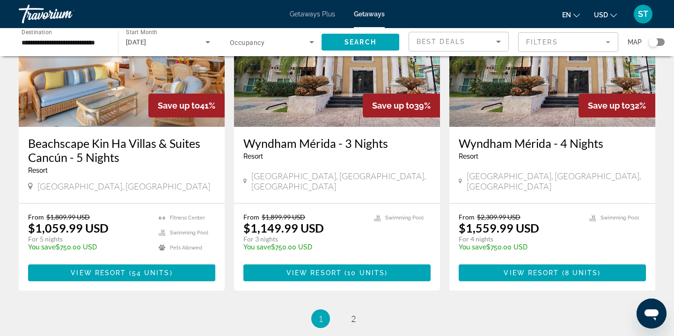
scroll to position [1102, 0]
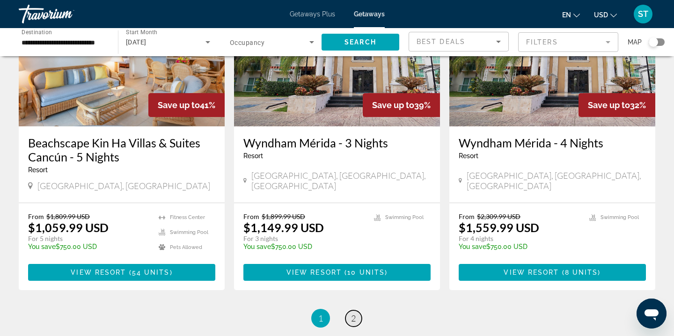
click at [354, 313] on span "2" at bounding box center [353, 318] width 5 height 10
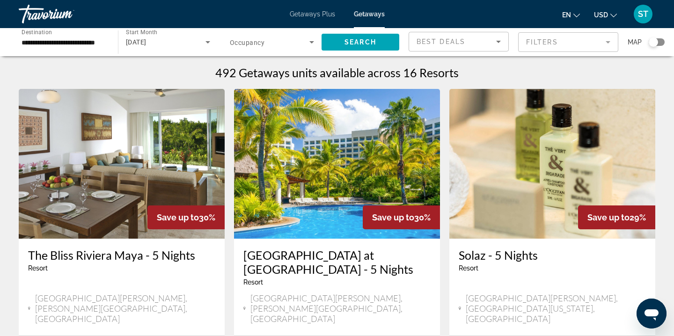
click at [311, 44] on icon "Search widget" at bounding box center [311, 41] width 11 height 11
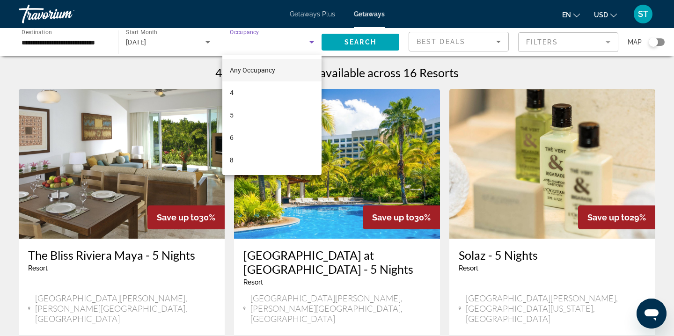
click at [311, 44] on div at bounding box center [337, 168] width 674 height 336
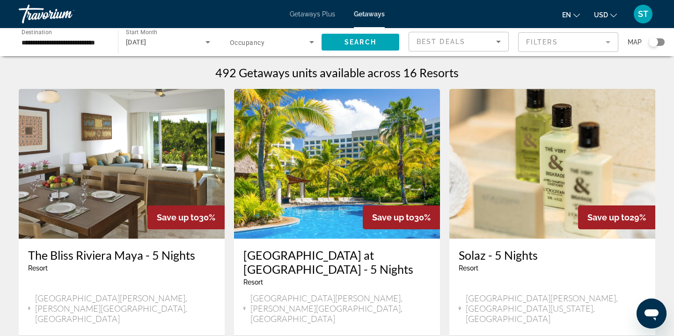
click at [600, 44] on mat-form-field "Filters" at bounding box center [568, 42] width 100 height 20
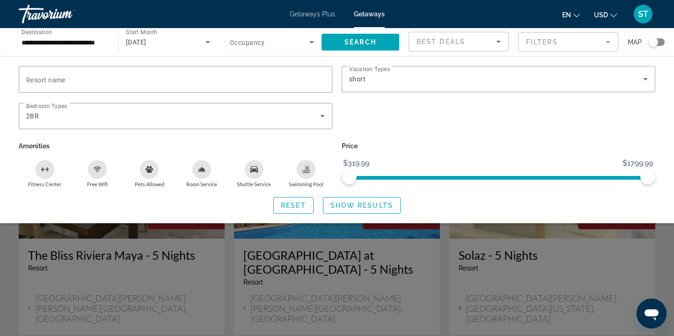
click at [607, 43] on mat-form-field "Filters" at bounding box center [568, 42] width 100 height 20
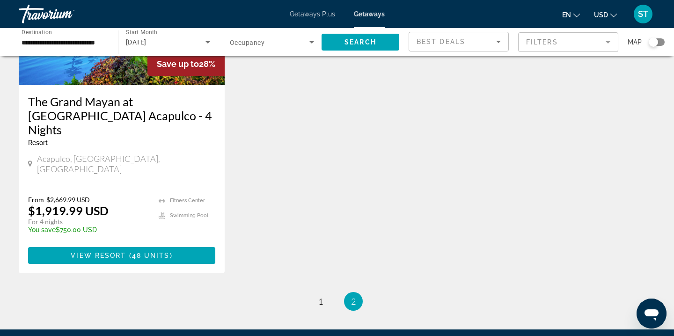
scroll to position [507, 0]
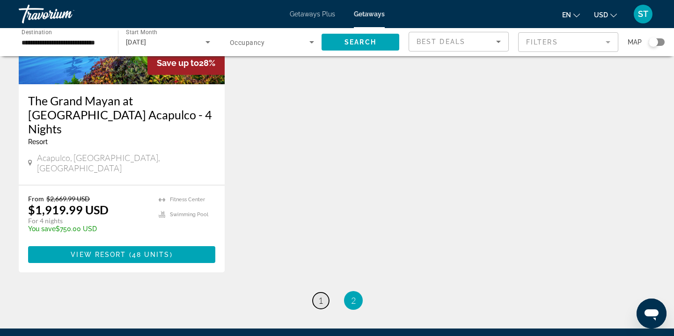
click at [323, 295] on span "1" at bounding box center [320, 300] width 5 height 10
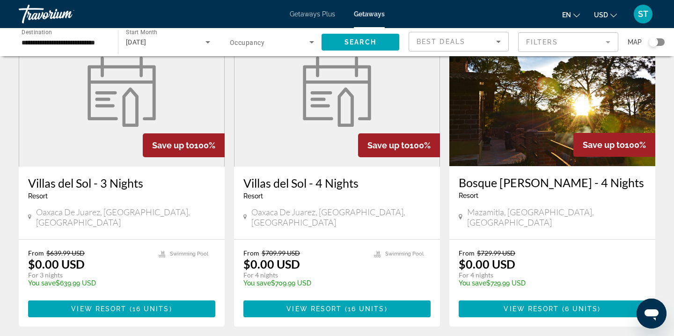
scroll to position [74, 0]
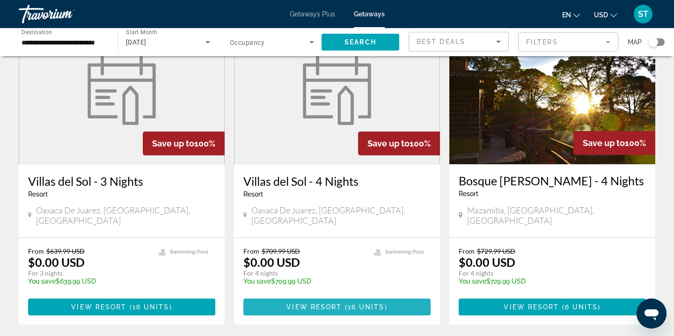
click at [305, 303] on span "View Resort" at bounding box center [313, 306] width 55 height 7
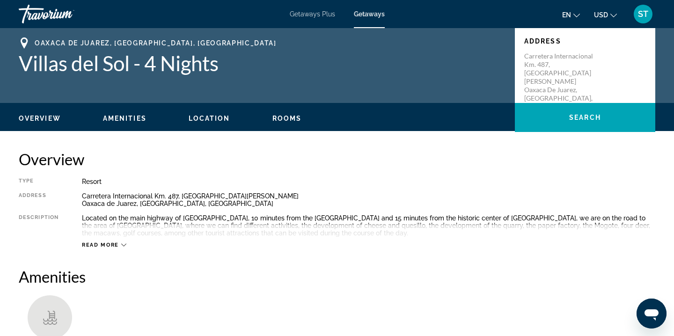
click at [290, 117] on span "Rooms" at bounding box center [286, 118] width 29 height 7
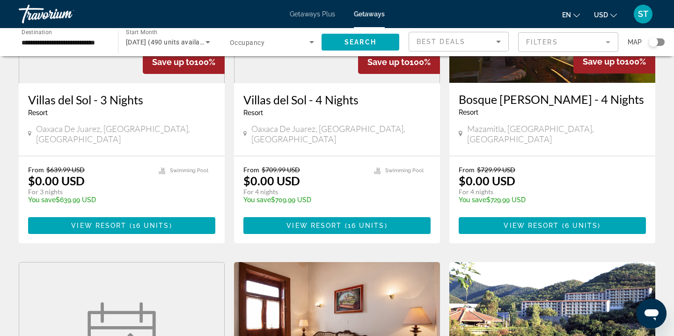
scroll to position [156, 0]
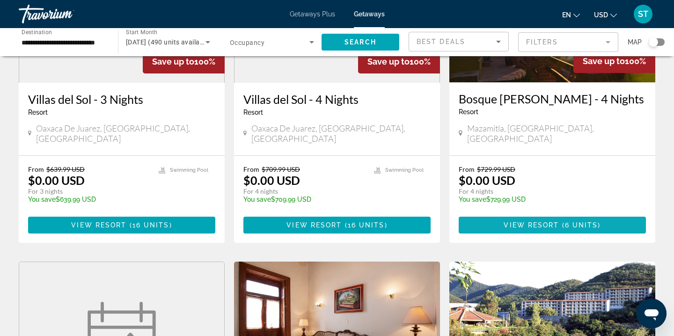
click at [540, 221] on span "View Resort" at bounding box center [530, 224] width 55 height 7
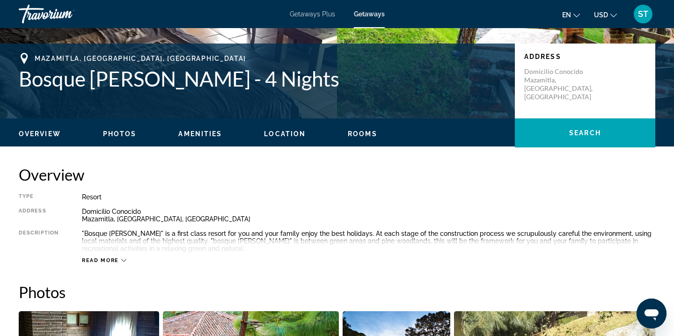
scroll to position [191, 0]
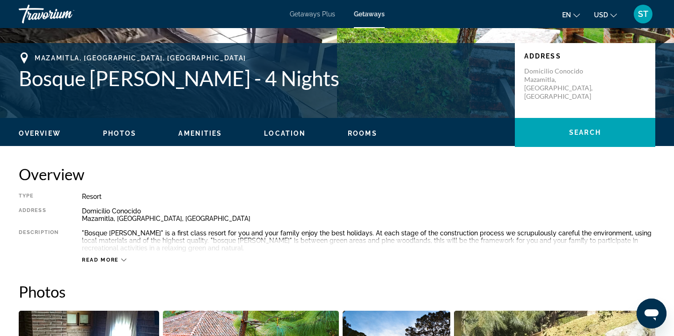
click at [123, 136] on span "Photos" at bounding box center [120, 133] width 34 height 7
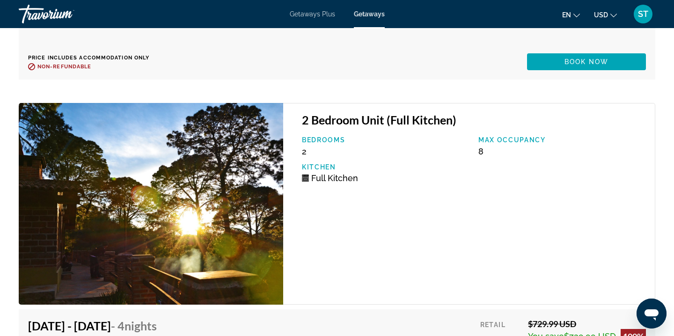
scroll to position [2182, 0]
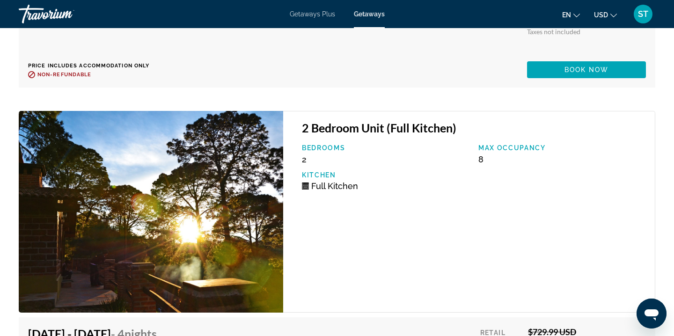
click at [139, 190] on img "Main content" at bounding box center [151, 211] width 264 height 201
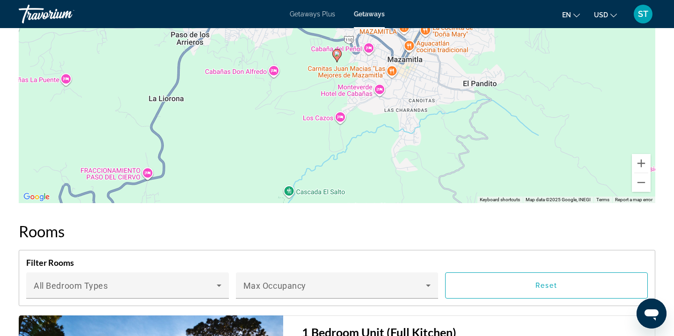
scroll to position [1243, 0]
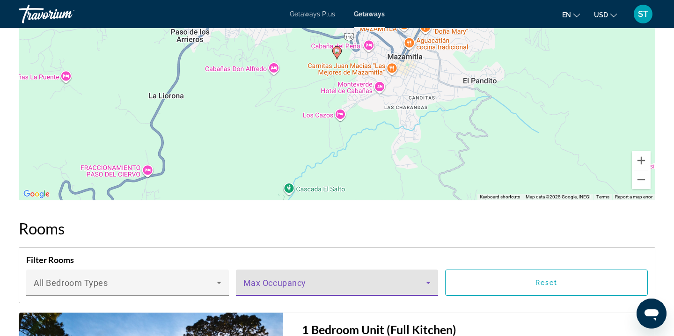
click at [361, 281] on span "Main content" at bounding box center [334, 286] width 183 height 11
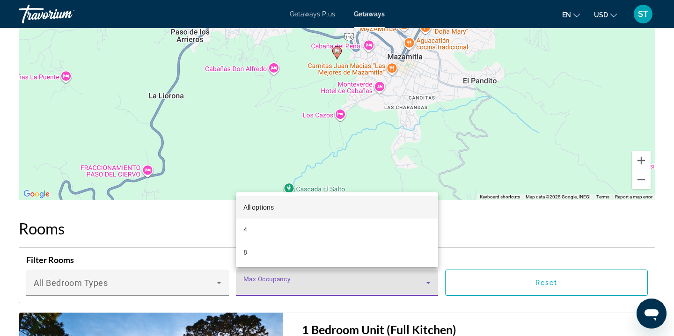
click at [200, 284] on div at bounding box center [337, 168] width 674 height 336
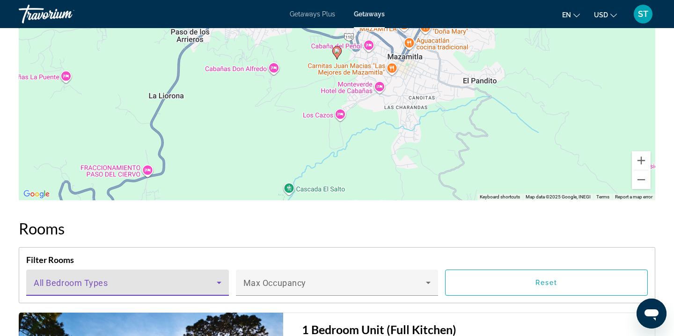
click at [200, 284] on span "Main content" at bounding box center [125, 286] width 183 height 11
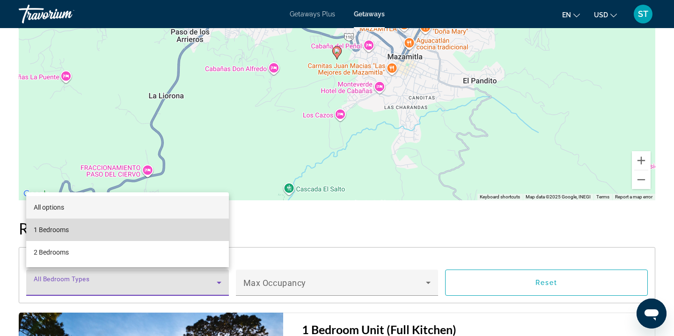
click at [65, 232] on span "1 Bedrooms" at bounding box center [51, 229] width 35 height 11
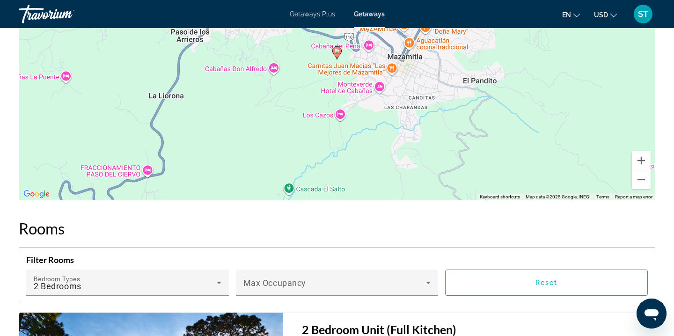
click at [589, 225] on h2 "Rooms" at bounding box center [337, 228] width 636 height 19
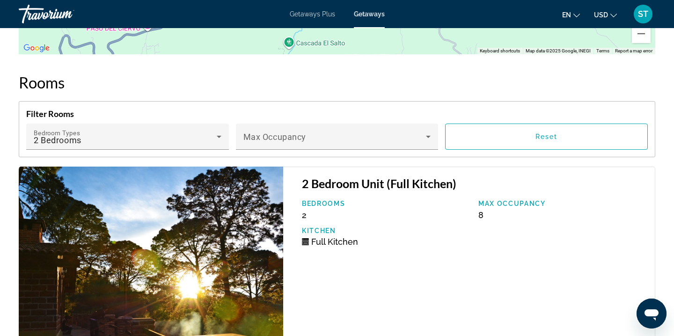
scroll to position [1390, 0]
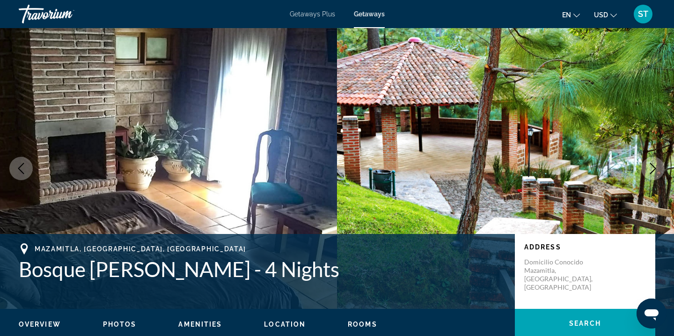
scroll to position [0, 0]
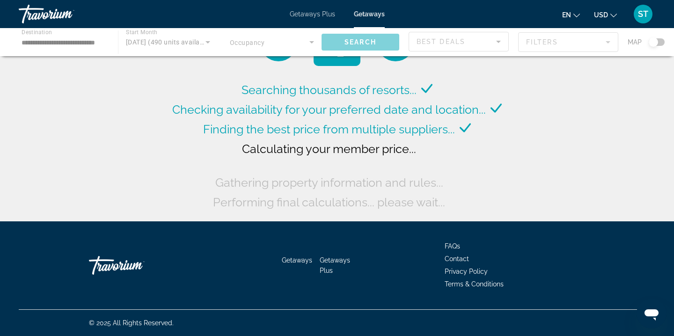
click at [304, 41] on div "Main content" at bounding box center [337, 42] width 674 height 28
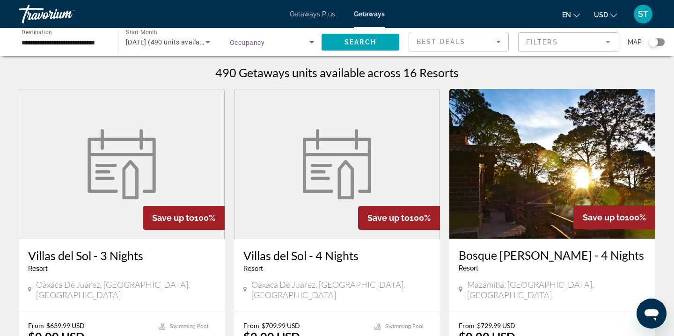
click at [303, 41] on span "Search widget" at bounding box center [270, 41] width 80 height 11
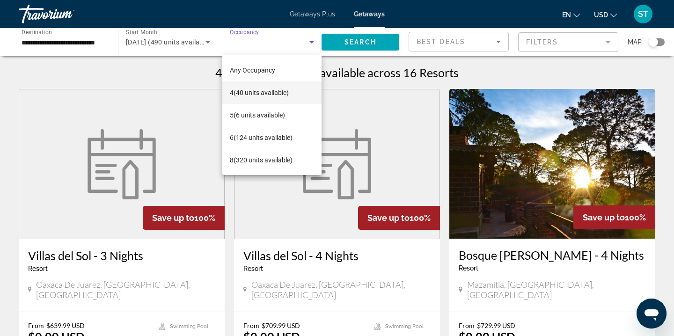
click at [425, 13] on div at bounding box center [337, 168] width 674 height 336
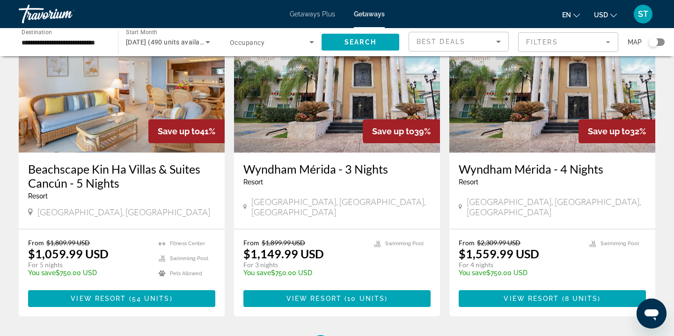
scroll to position [1118, 0]
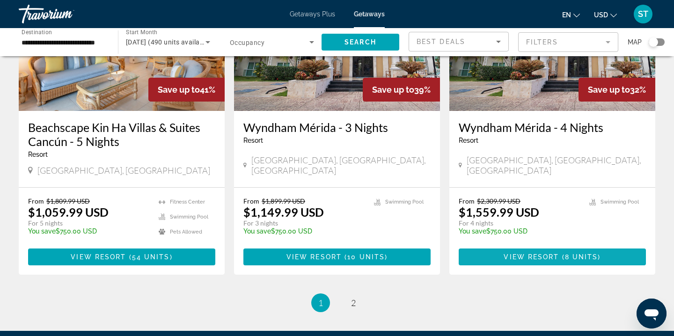
click at [517, 253] on span "View Resort" at bounding box center [530, 256] width 55 height 7
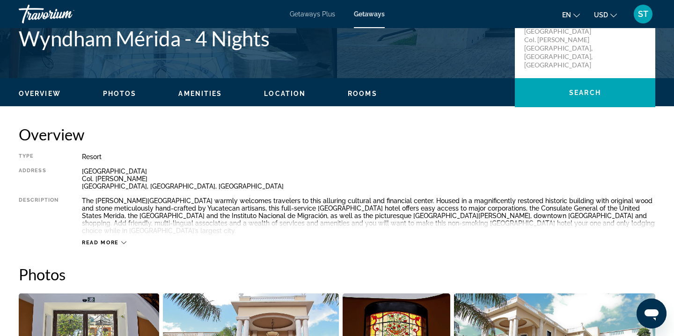
scroll to position [225, 0]
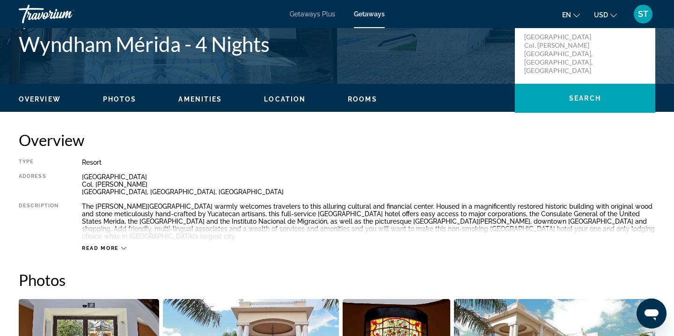
click at [119, 96] on span "Photos" at bounding box center [120, 98] width 34 height 7
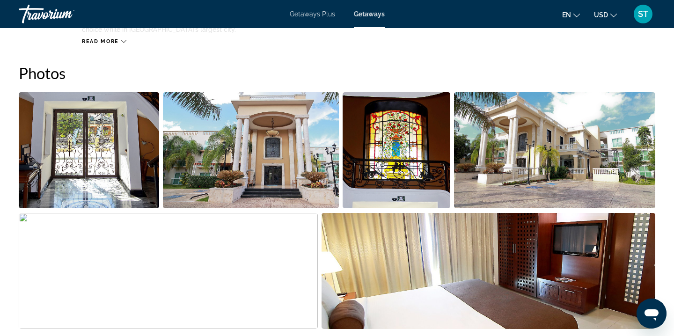
click at [533, 133] on img "Open full-screen image slider" at bounding box center [554, 150] width 201 height 116
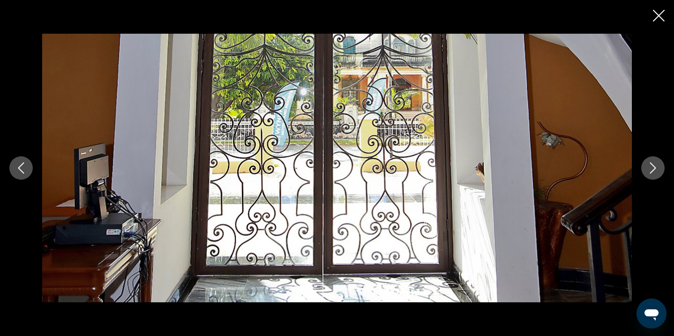
click at [645, 161] on button "Next image" at bounding box center [652, 167] width 23 height 23
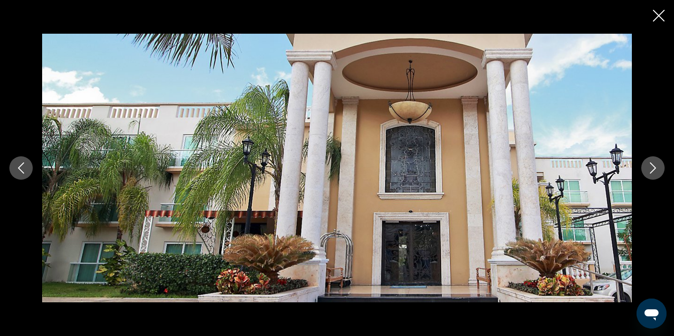
click at [645, 161] on button "Next image" at bounding box center [652, 167] width 23 height 23
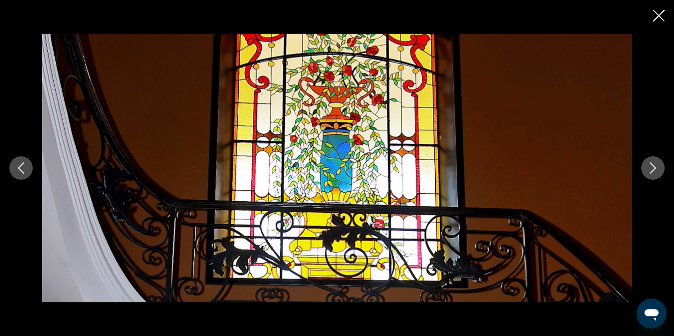
click at [645, 161] on button "Next image" at bounding box center [652, 167] width 23 height 23
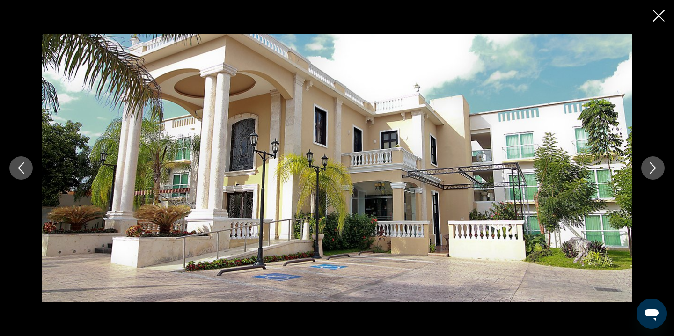
click at [645, 161] on button "Next image" at bounding box center [652, 167] width 23 height 23
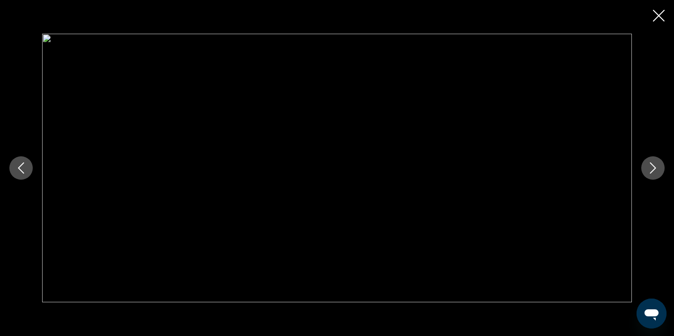
click at [652, 171] on icon "Next image" at bounding box center [653, 167] width 6 height 11
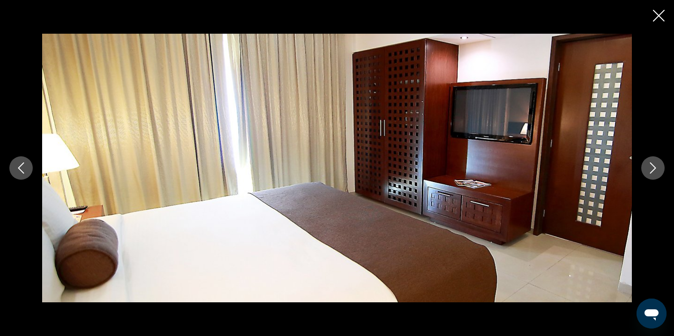
click at [652, 172] on icon "Next image" at bounding box center [652, 167] width 11 height 11
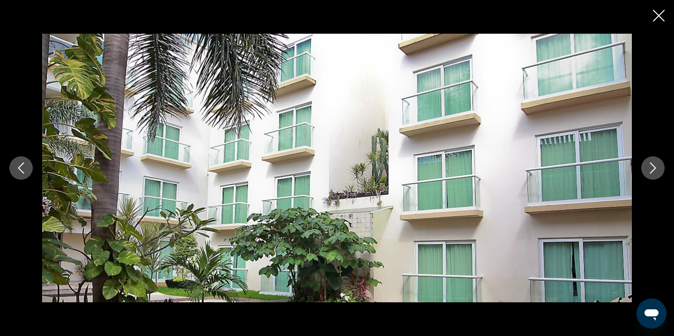
click at [652, 172] on icon "Next image" at bounding box center [652, 167] width 11 height 11
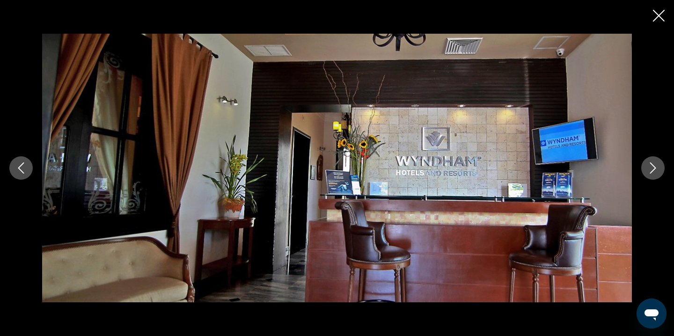
click at [652, 172] on icon "Next image" at bounding box center [652, 167] width 11 height 11
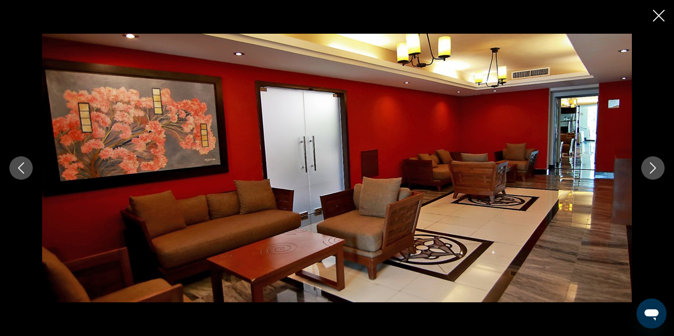
click at [652, 172] on icon "Next image" at bounding box center [652, 167] width 11 height 11
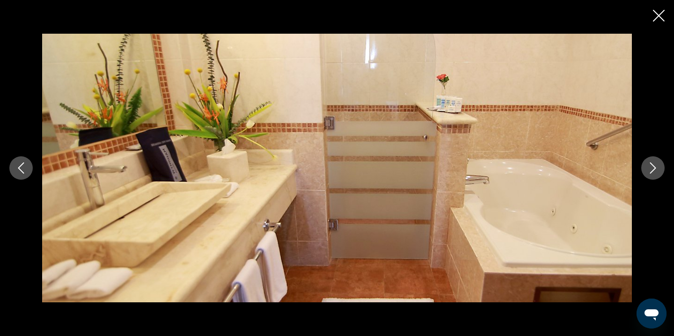
click at [652, 172] on icon "Next image" at bounding box center [652, 167] width 11 height 11
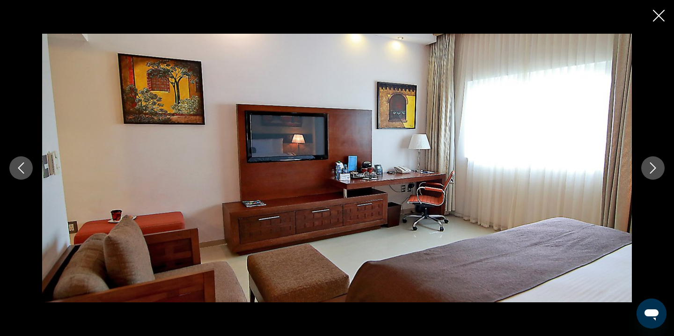
click at [652, 172] on icon "Next image" at bounding box center [652, 167] width 11 height 11
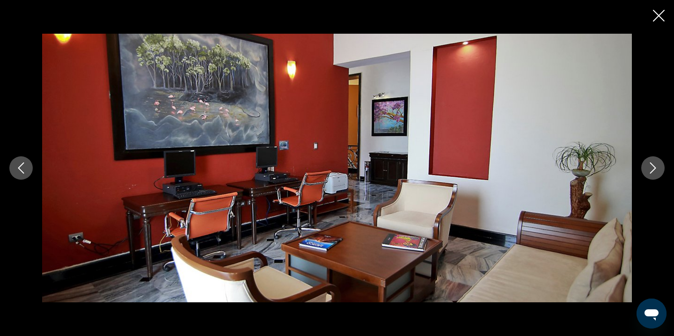
click at [652, 172] on icon "Next image" at bounding box center [652, 167] width 11 height 11
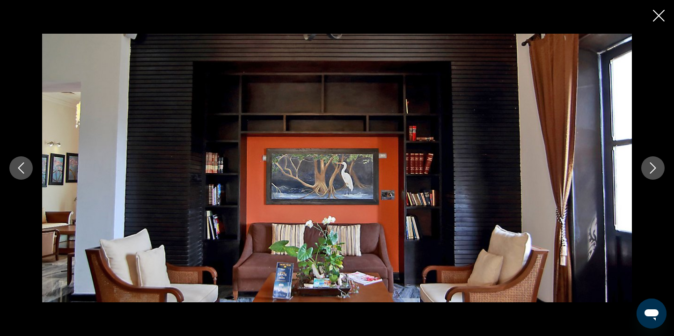
click at [652, 172] on icon "Next image" at bounding box center [652, 167] width 11 height 11
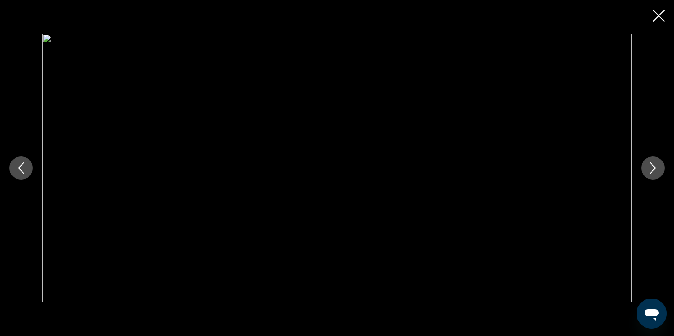
click at [661, 171] on button "Next image" at bounding box center [652, 167] width 23 height 23
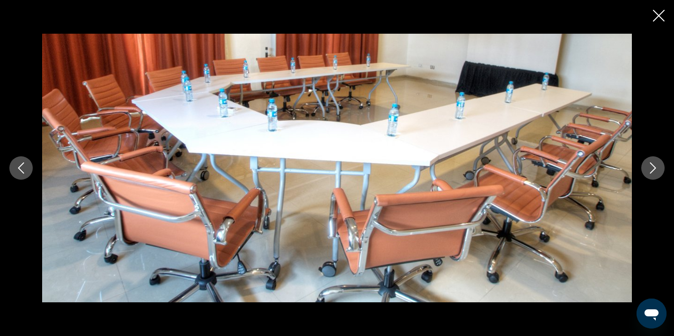
click at [662, 174] on button "Next image" at bounding box center [652, 167] width 23 height 23
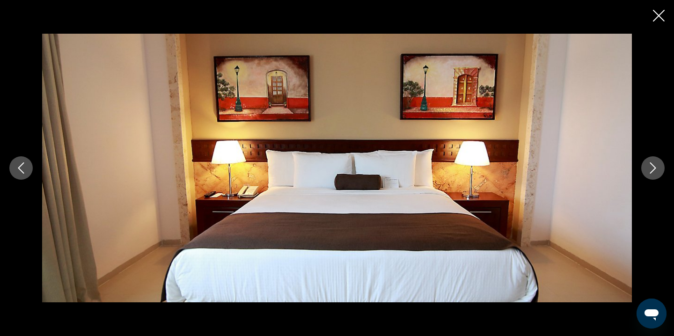
click at [658, 174] on button "Next image" at bounding box center [652, 167] width 23 height 23
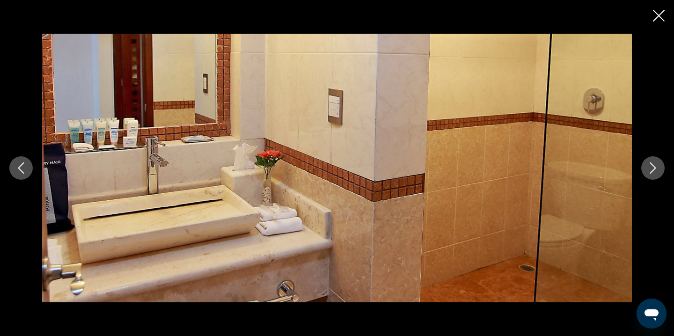
click at [658, 174] on button "Next image" at bounding box center [652, 167] width 23 height 23
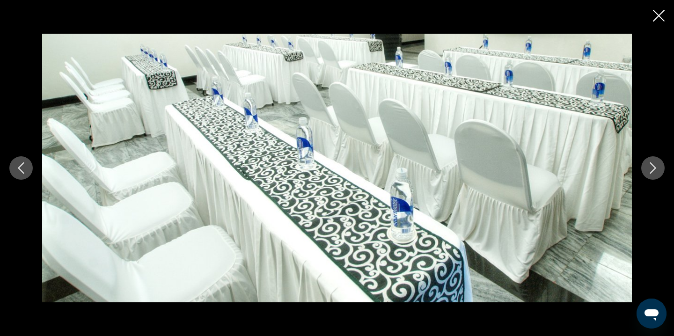
click at [658, 174] on button "Next image" at bounding box center [652, 167] width 23 height 23
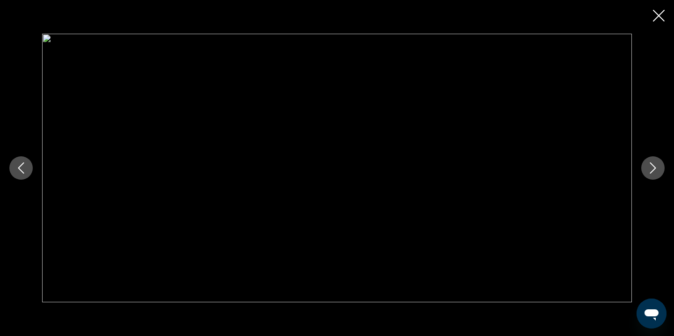
click at [652, 167] on icon "Next image" at bounding box center [652, 167] width 11 height 11
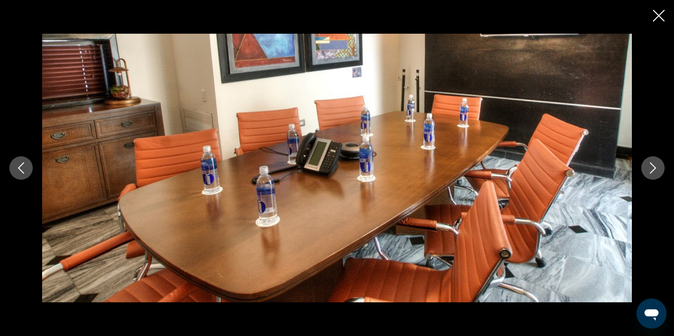
click at [652, 167] on icon "Next image" at bounding box center [652, 167] width 11 height 11
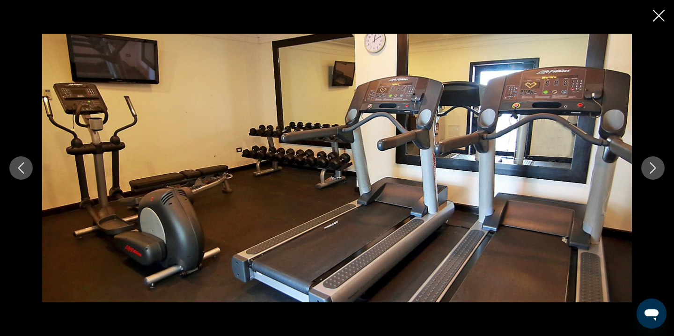
click at [652, 167] on icon "Next image" at bounding box center [652, 167] width 11 height 11
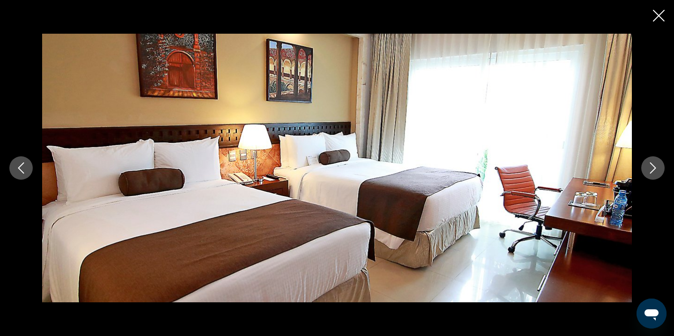
click at [652, 167] on icon "Next image" at bounding box center [652, 167] width 11 height 11
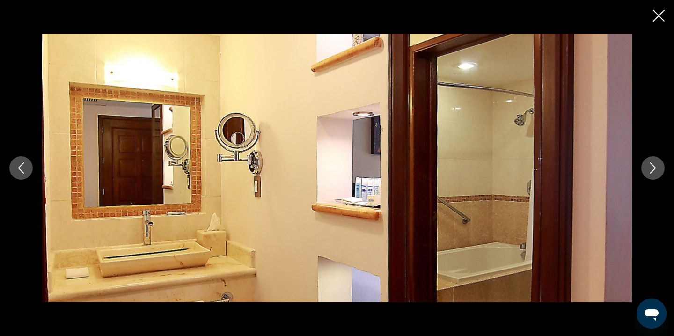
click at [652, 167] on icon "Next image" at bounding box center [652, 167] width 11 height 11
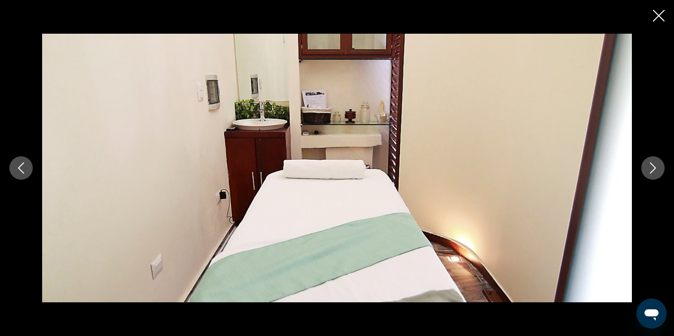
click at [652, 167] on icon "Next image" at bounding box center [652, 167] width 11 height 11
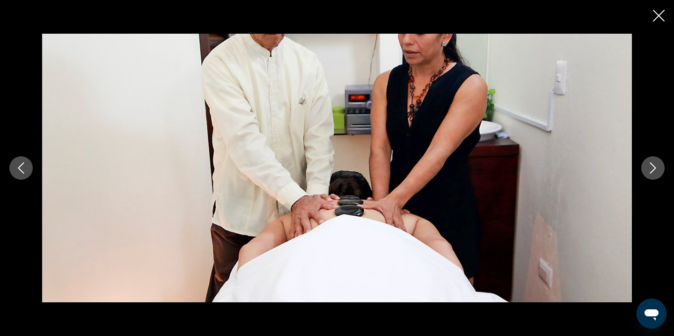
click at [652, 167] on icon "Next image" at bounding box center [652, 167] width 11 height 11
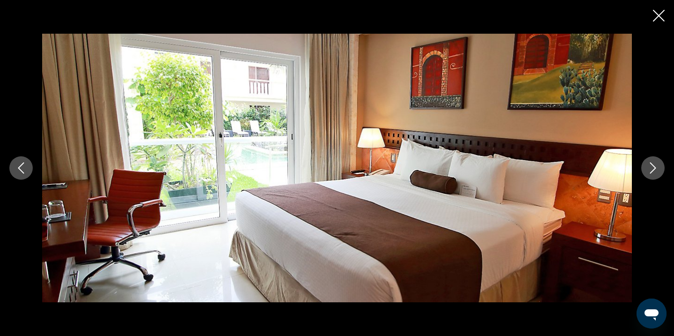
click at [652, 167] on icon "Next image" at bounding box center [652, 167] width 11 height 11
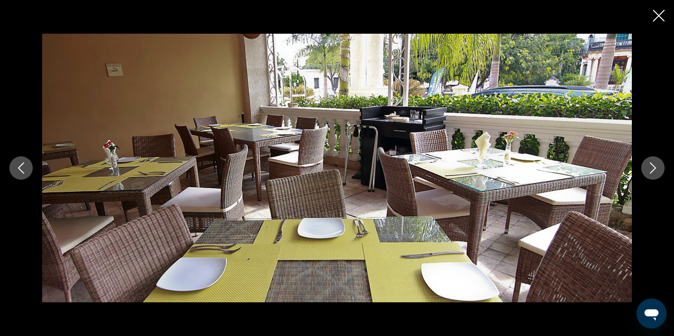
click at [652, 167] on icon "Next image" at bounding box center [652, 167] width 11 height 11
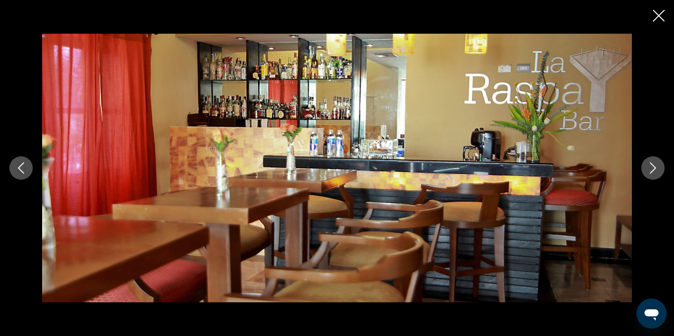
click at [652, 167] on icon "Next image" at bounding box center [652, 167] width 11 height 11
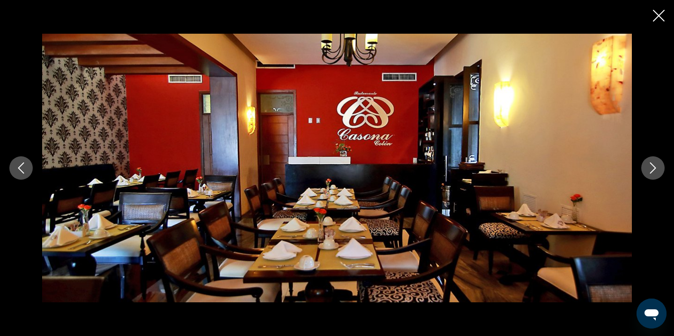
click at [652, 167] on icon "Next image" at bounding box center [652, 167] width 11 height 11
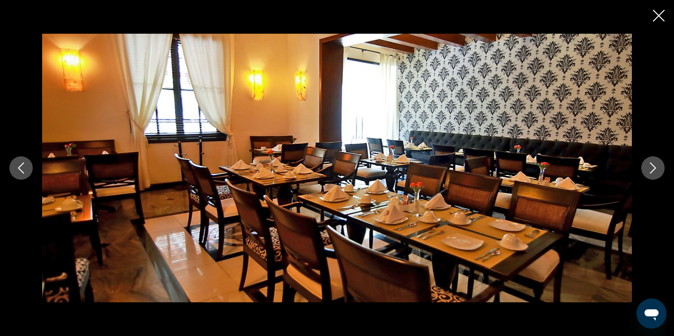
click at [652, 167] on icon "Next image" at bounding box center [652, 167] width 11 height 11
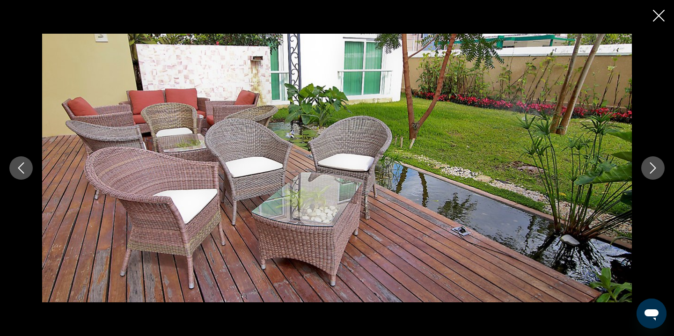
click at [652, 167] on icon "Next image" at bounding box center [652, 167] width 11 height 11
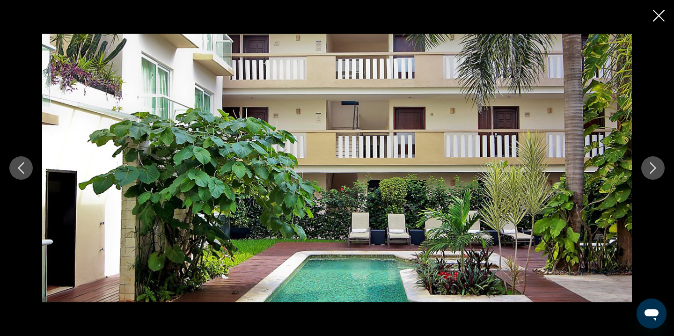
click at [652, 167] on icon "Next image" at bounding box center [652, 167] width 11 height 11
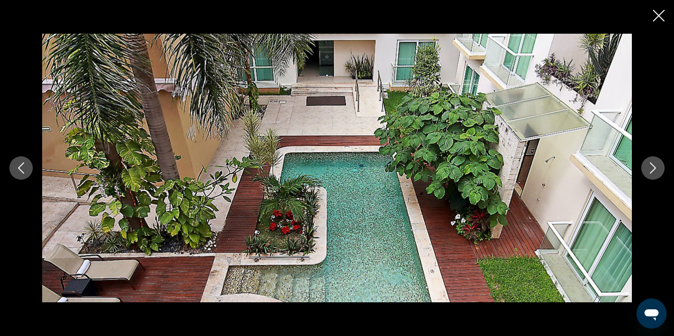
click at [652, 167] on icon "Next image" at bounding box center [652, 167] width 11 height 11
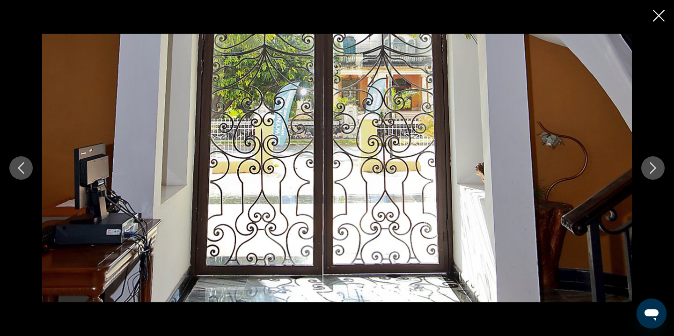
click at [652, 167] on icon "Next image" at bounding box center [652, 167] width 11 height 11
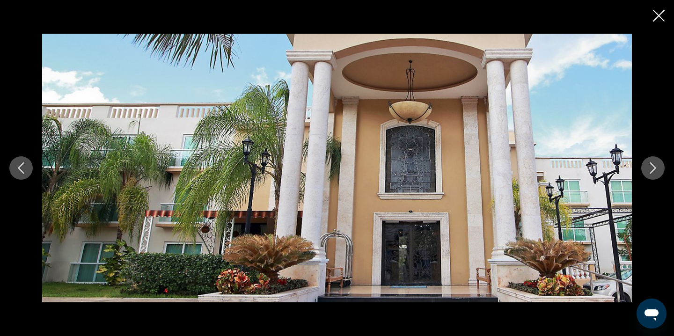
click at [652, 167] on icon "Next image" at bounding box center [652, 167] width 11 height 11
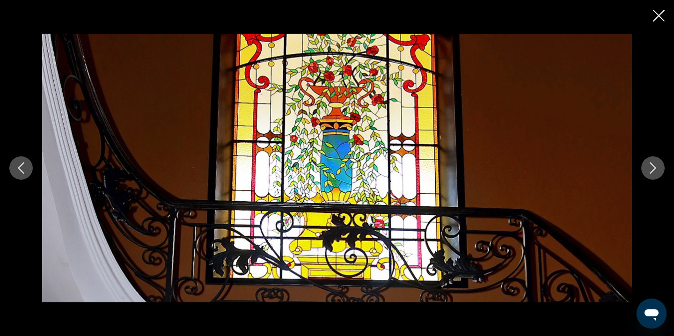
click at [660, 11] on icon "Close slideshow" at bounding box center [659, 16] width 12 height 12
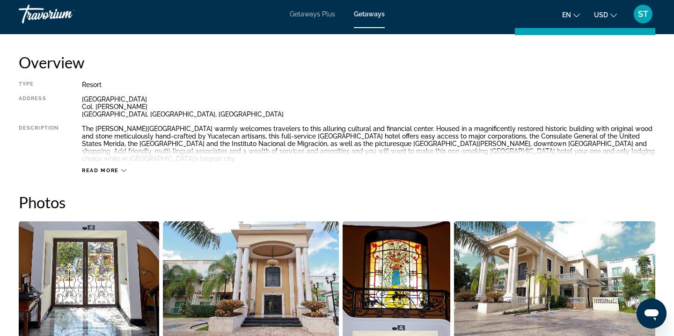
scroll to position [301, 0]
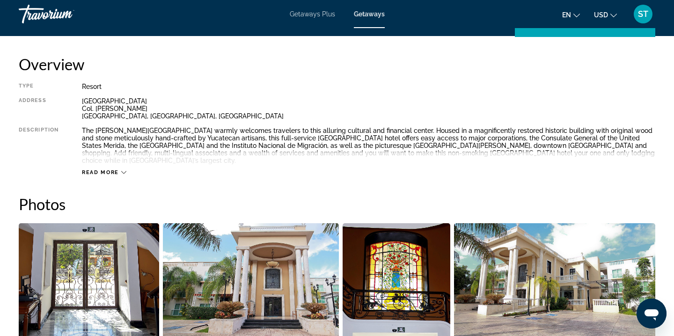
click at [116, 169] on span "Read more" at bounding box center [100, 172] width 37 height 6
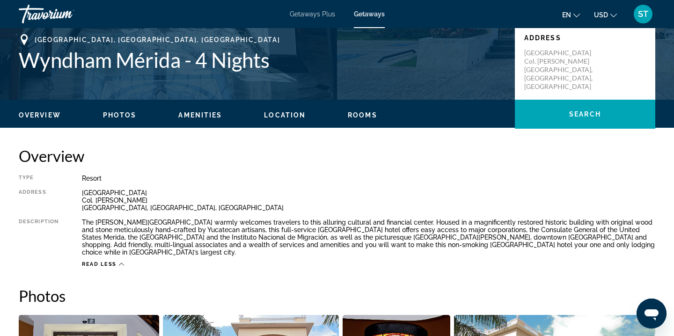
scroll to position [188, 0]
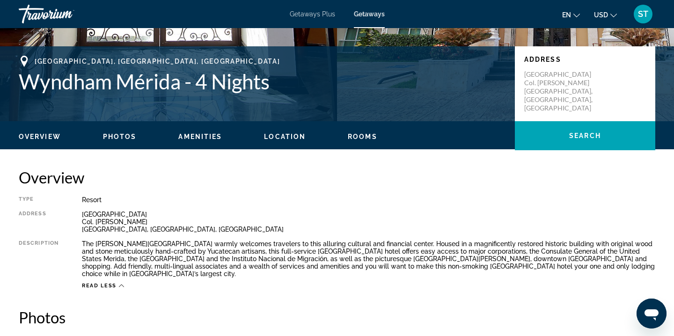
click at [365, 137] on span "Rooms" at bounding box center [362, 136] width 29 height 7
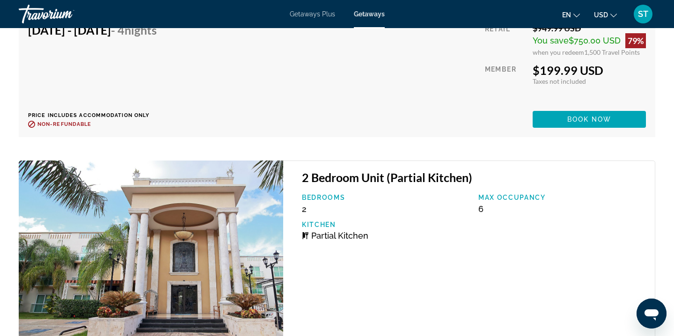
scroll to position [2225, 0]
